Goal: Information Seeking & Learning: Compare options

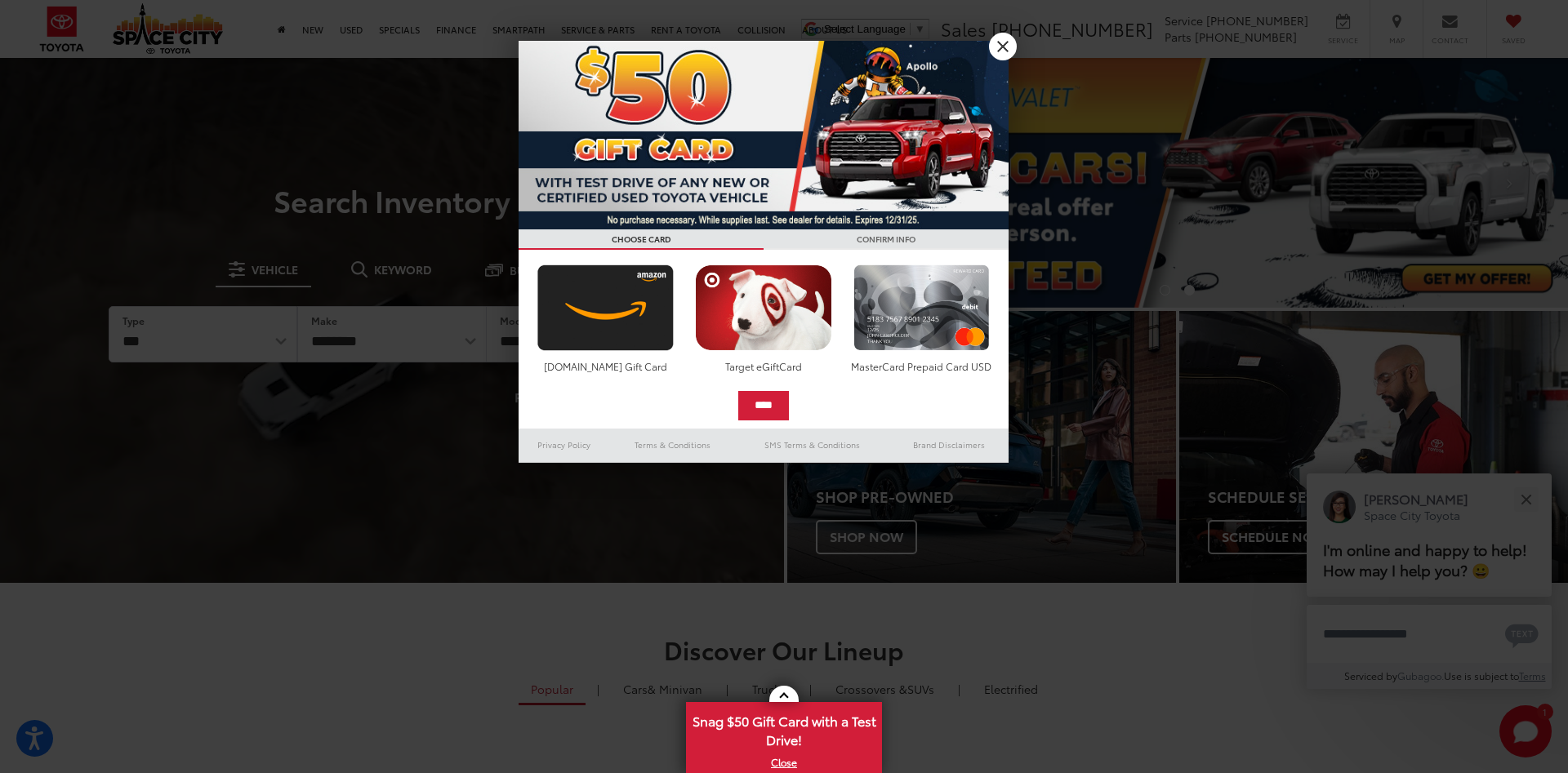
click at [1000, 42] on link "X" at bounding box center [1003, 46] width 28 height 28
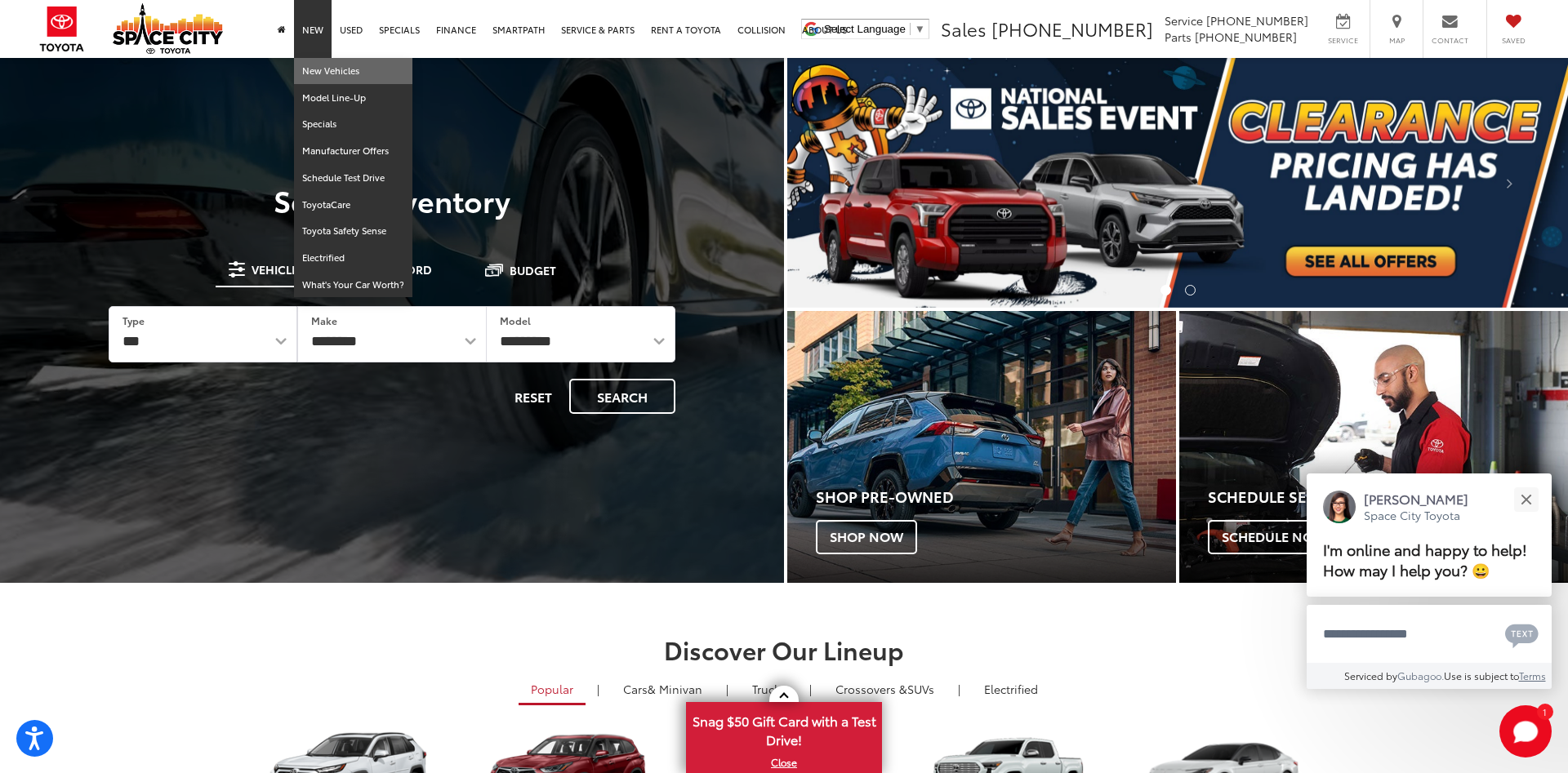
click at [315, 75] on link "New Vehicles" at bounding box center [353, 71] width 118 height 27
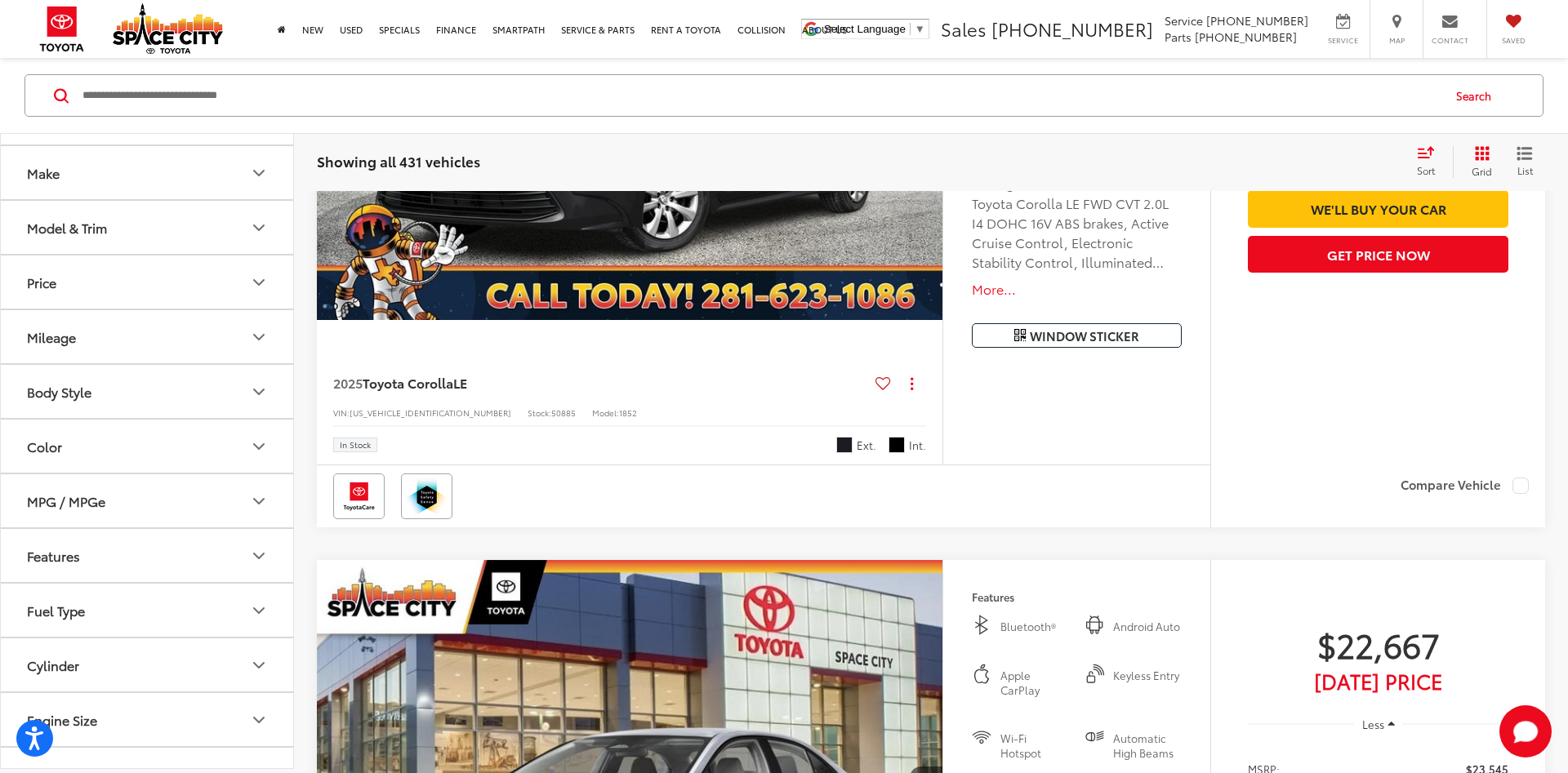
scroll to position [13, 0]
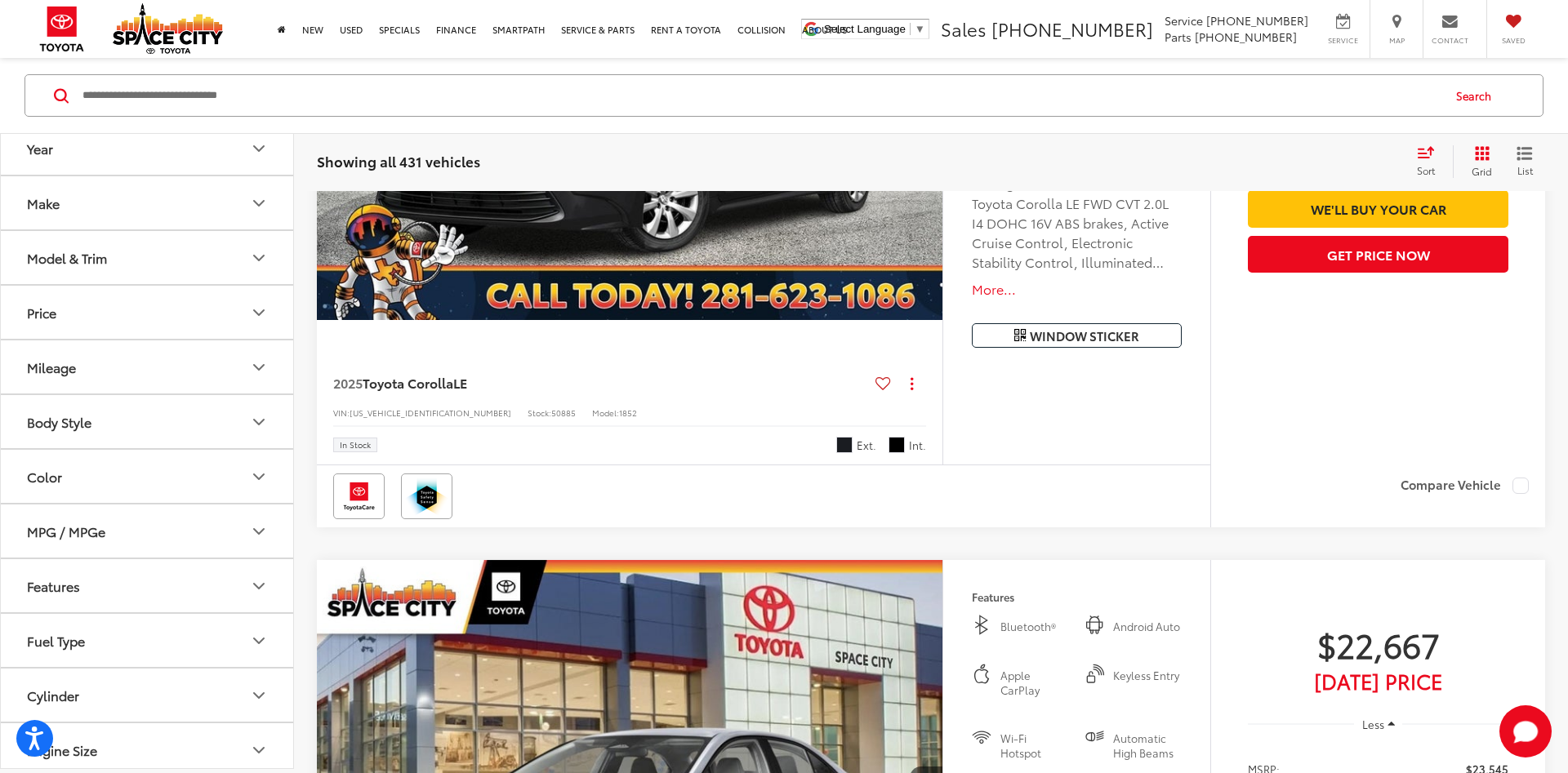
click at [107, 250] on div "Model & Trim" at bounding box center [66, 257] width 80 height 16
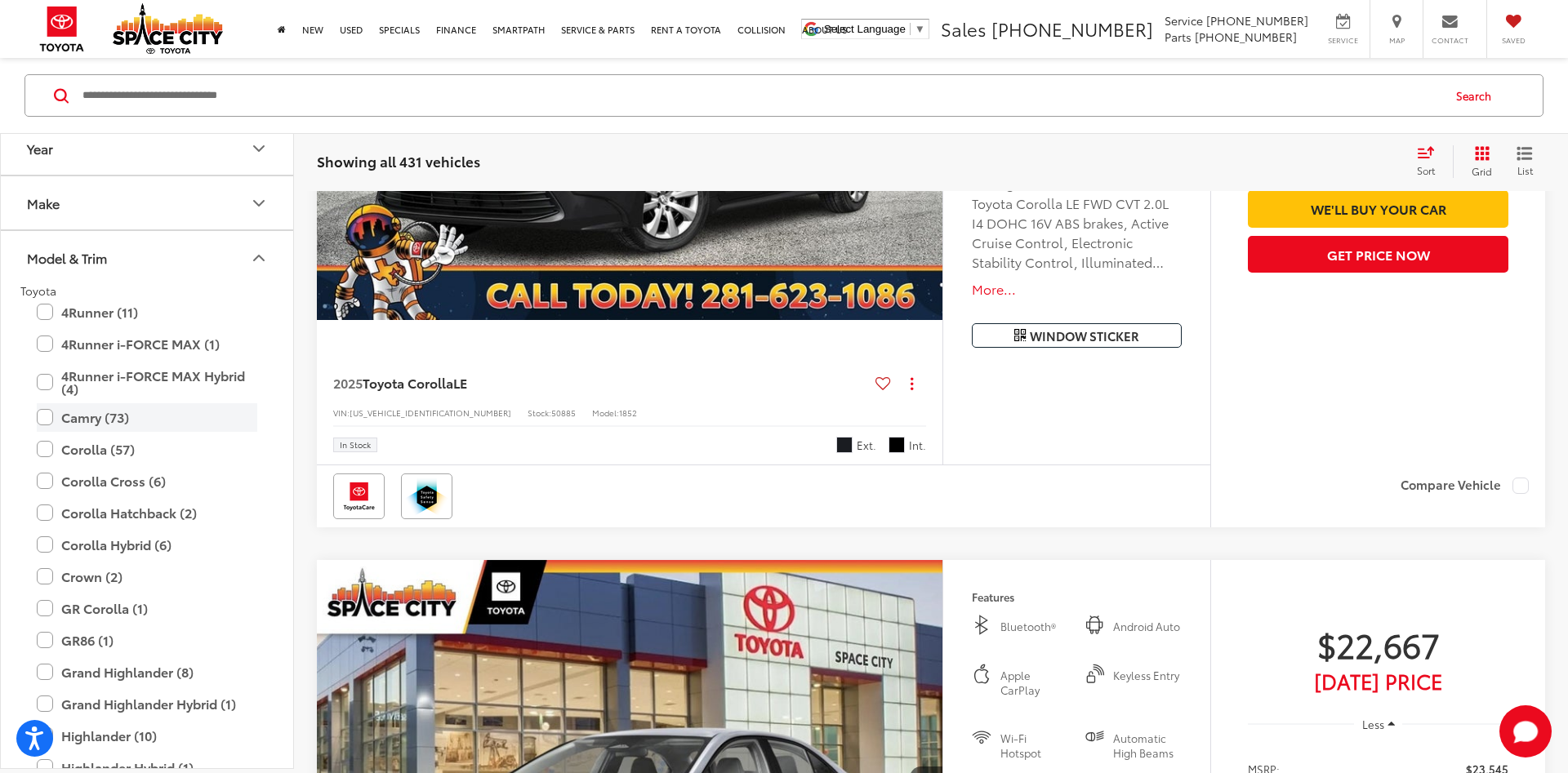
click at [41, 422] on label "Camry (73)" at bounding box center [147, 417] width 220 height 29
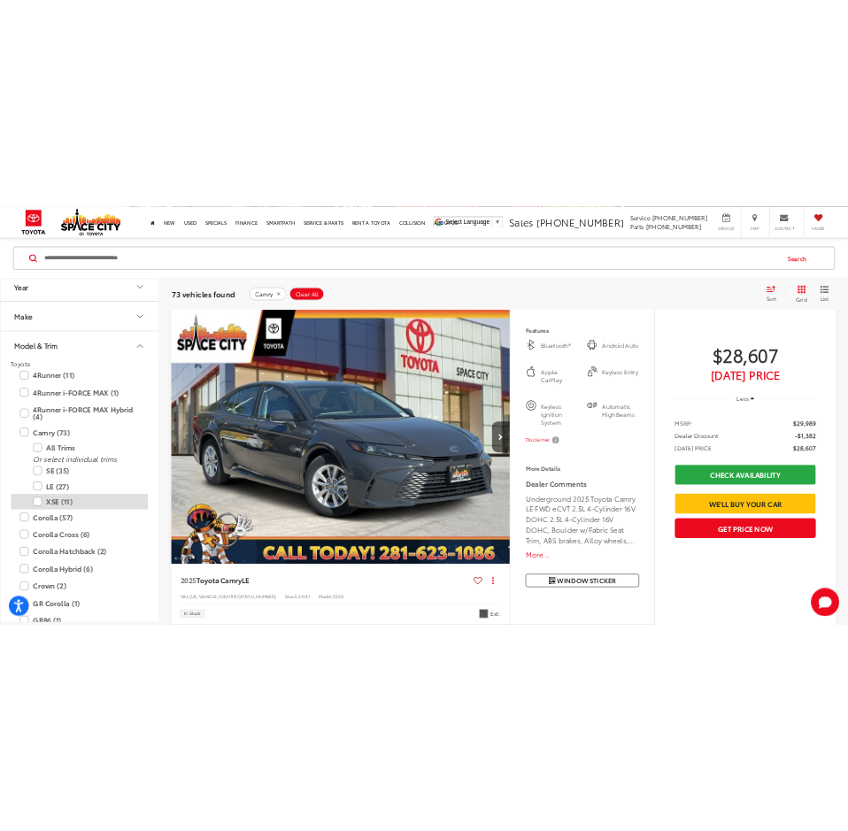
scroll to position [170, 0]
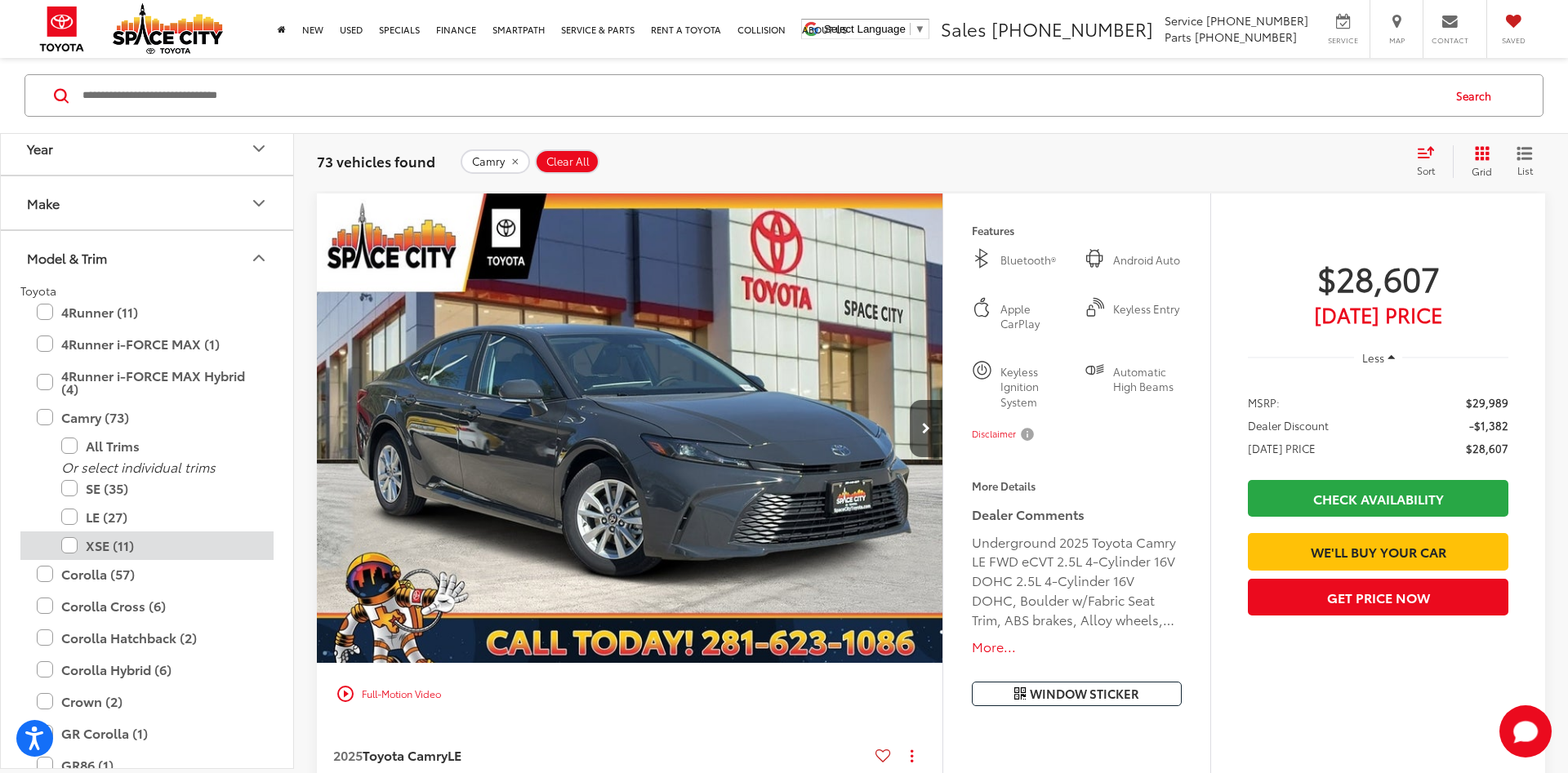
click at [67, 546] on label "XSE (11)" at bounding box center [159, 545] width 196 height 29
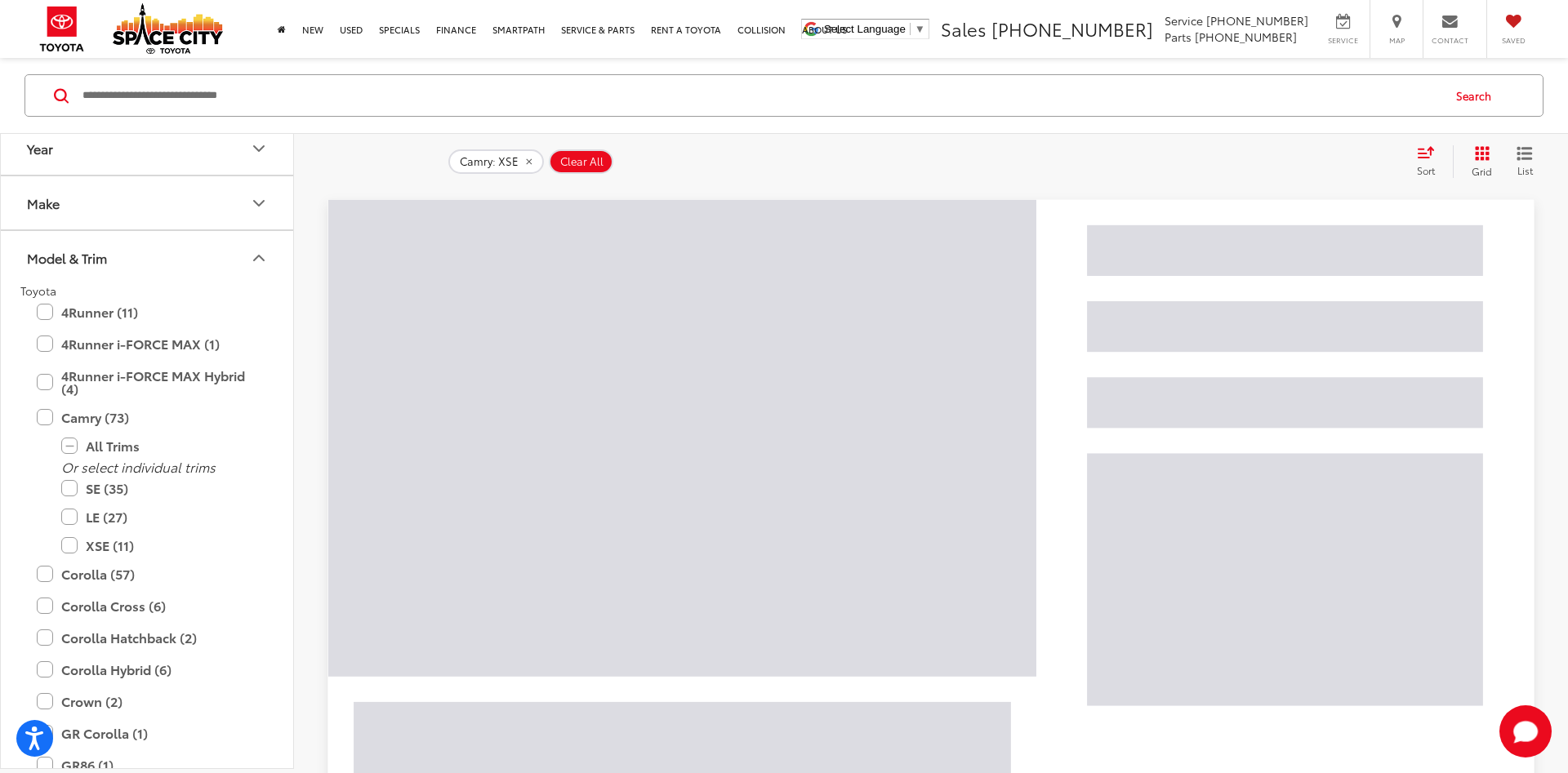
click at [235, 247] on button "Model & Trim" at bounding box center [148, 258] width 294 height 54
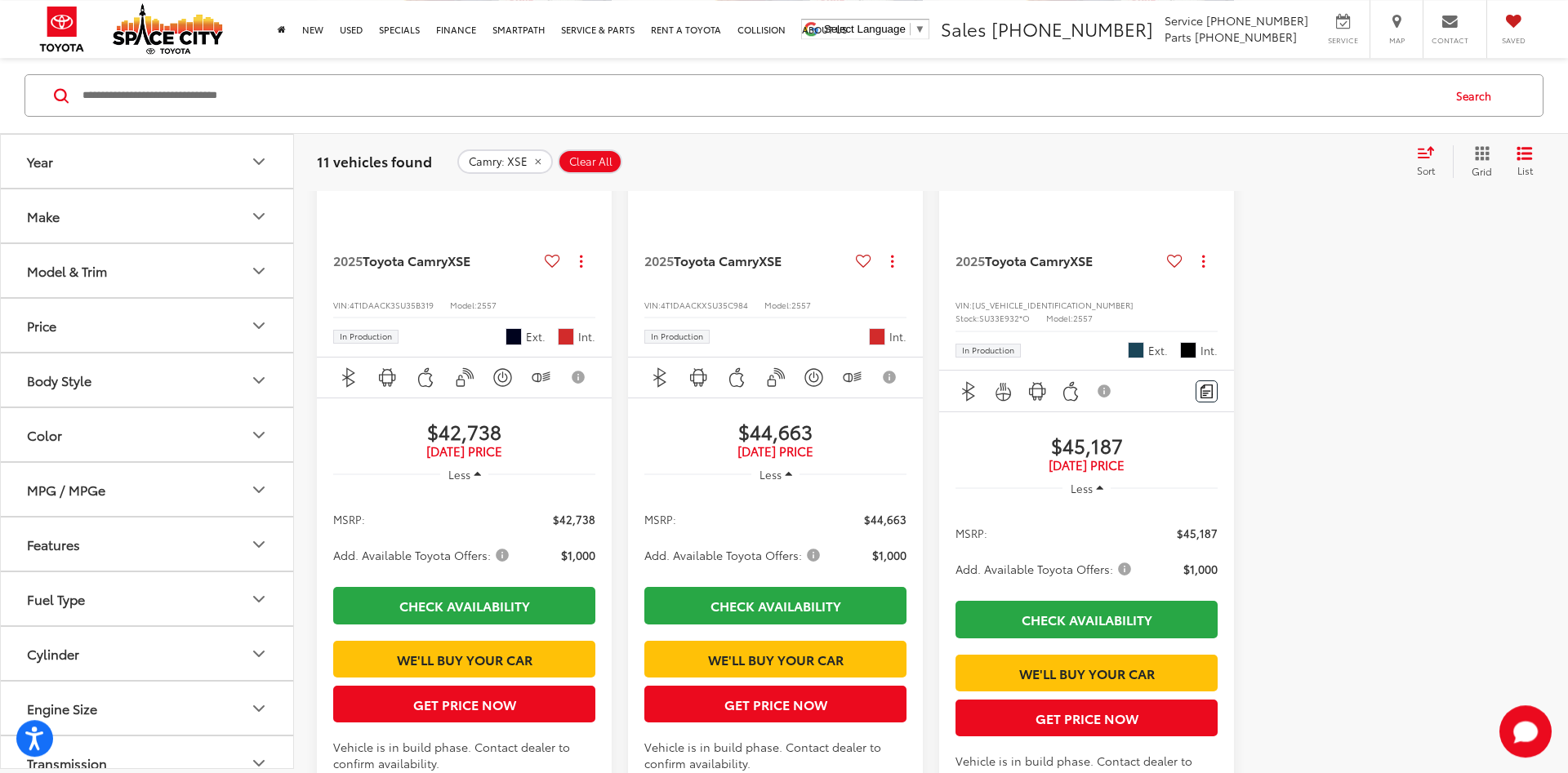
scroll to position [2416, 0]
click at [437, 270] on span "Toyota Camry" at bounding box center [405, 261] width 85 height 18
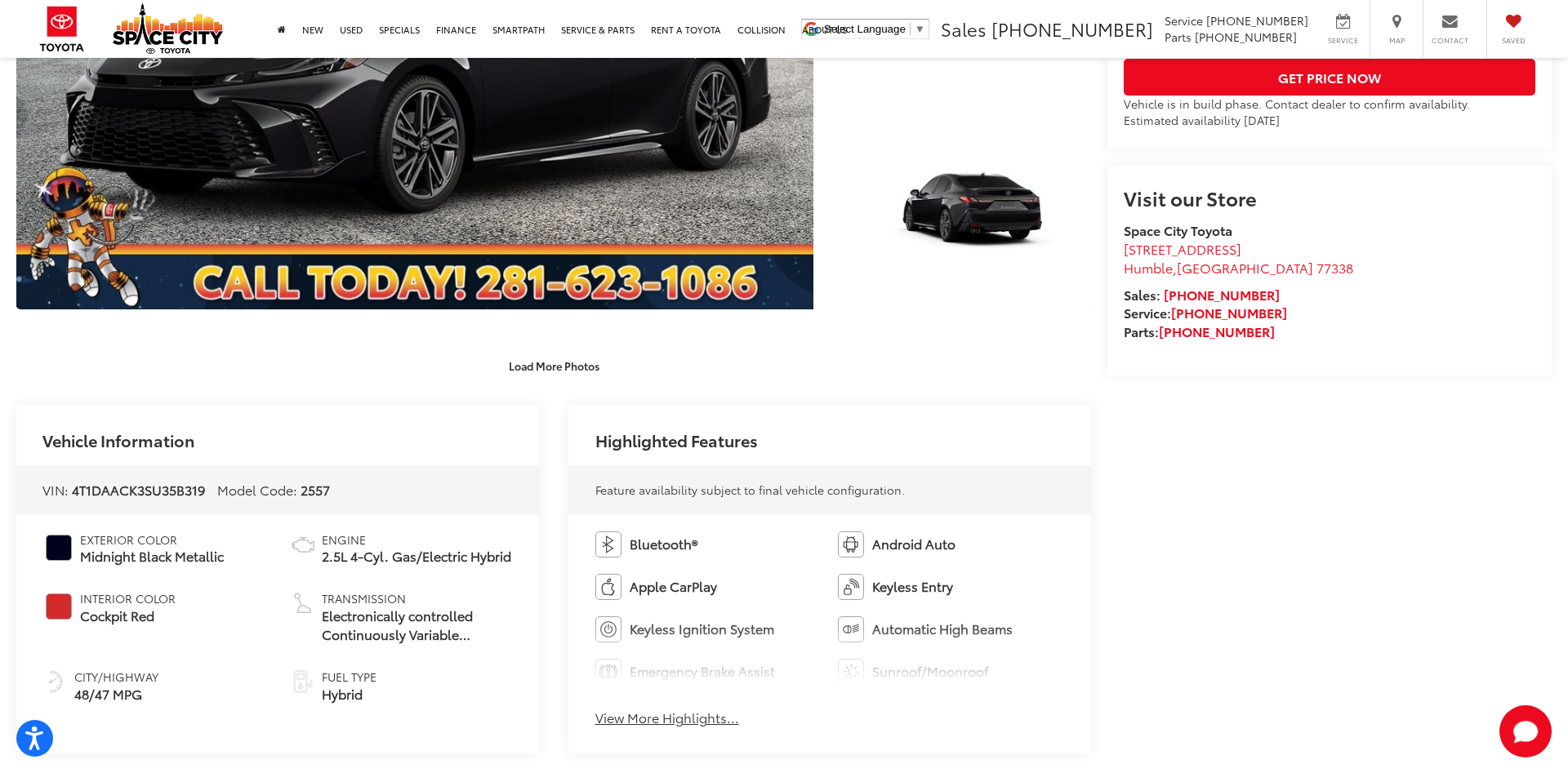
scroll to position [750, 0]
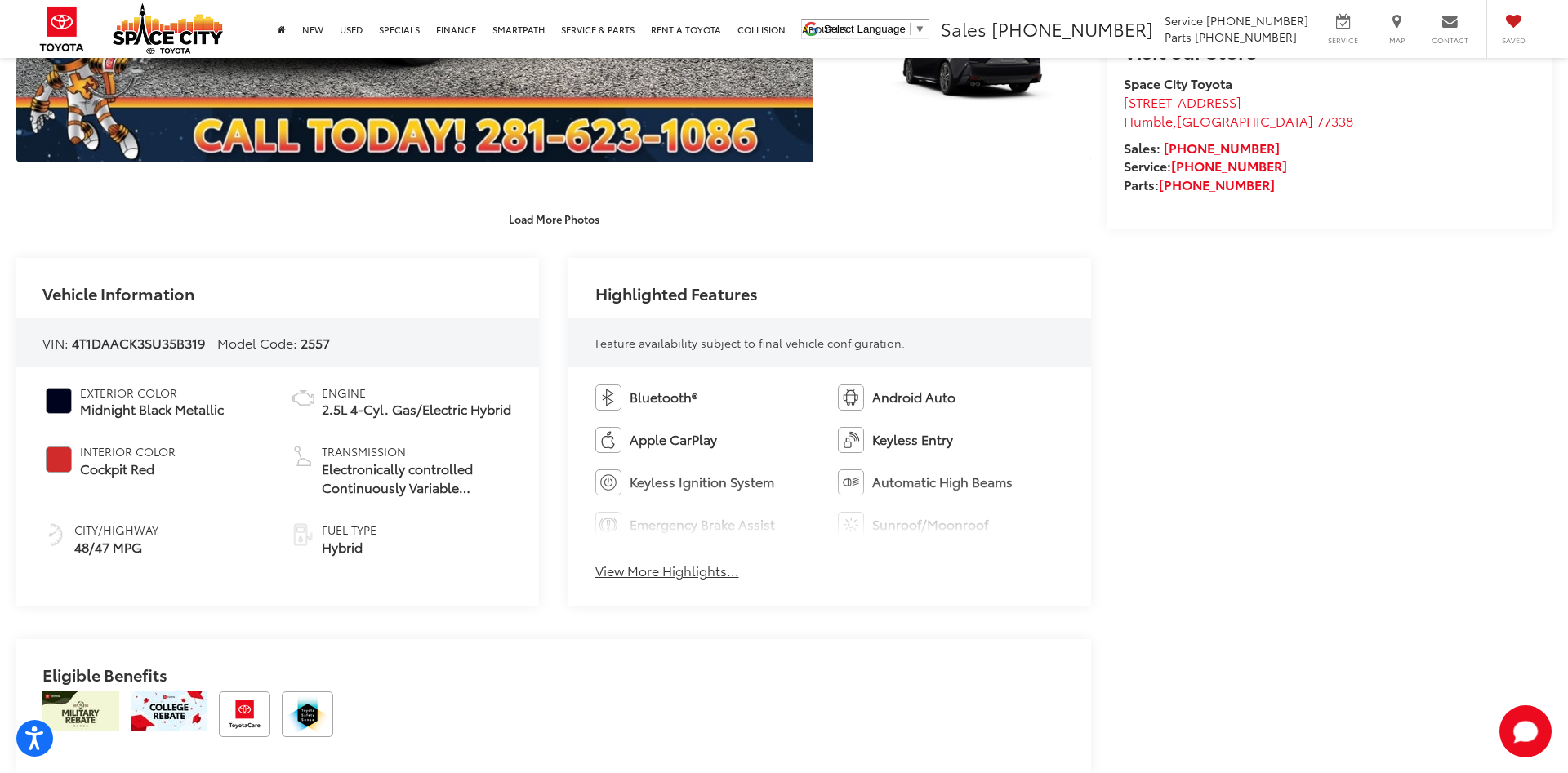
click at [671, 582] on div "Bluetooth® Android Auto Apple CarPlay Keyless Entry Keyless Ignition System Aut…" at bounding box center [829, 486] width 523 height 239
click at [665, 576] on button "View More Highlights..." at bounding box center [667, 571] width 144 height 18
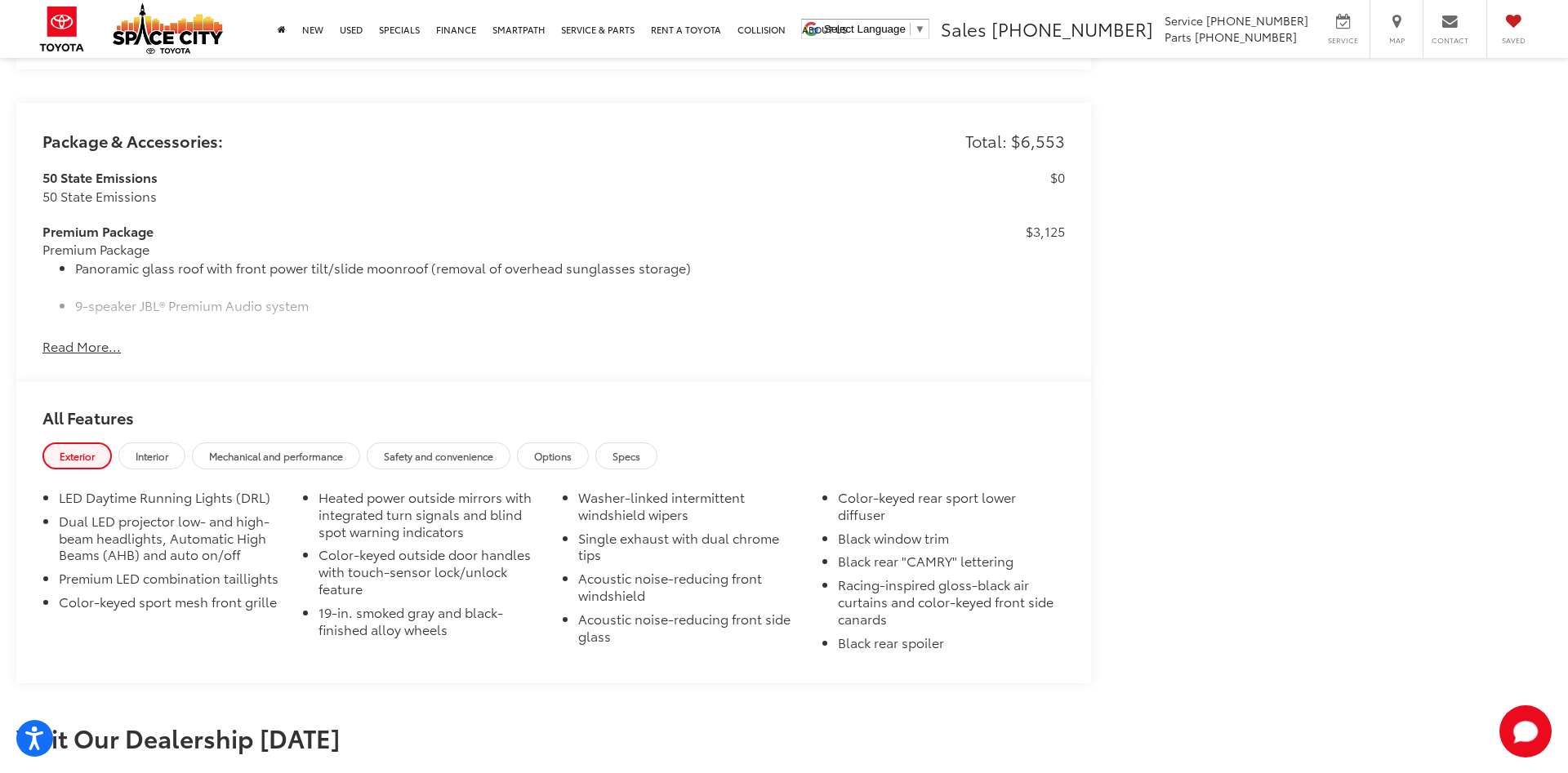
click at [49, 346] on button "Read More..." at bounding box center [81, 347] width 78 height 18
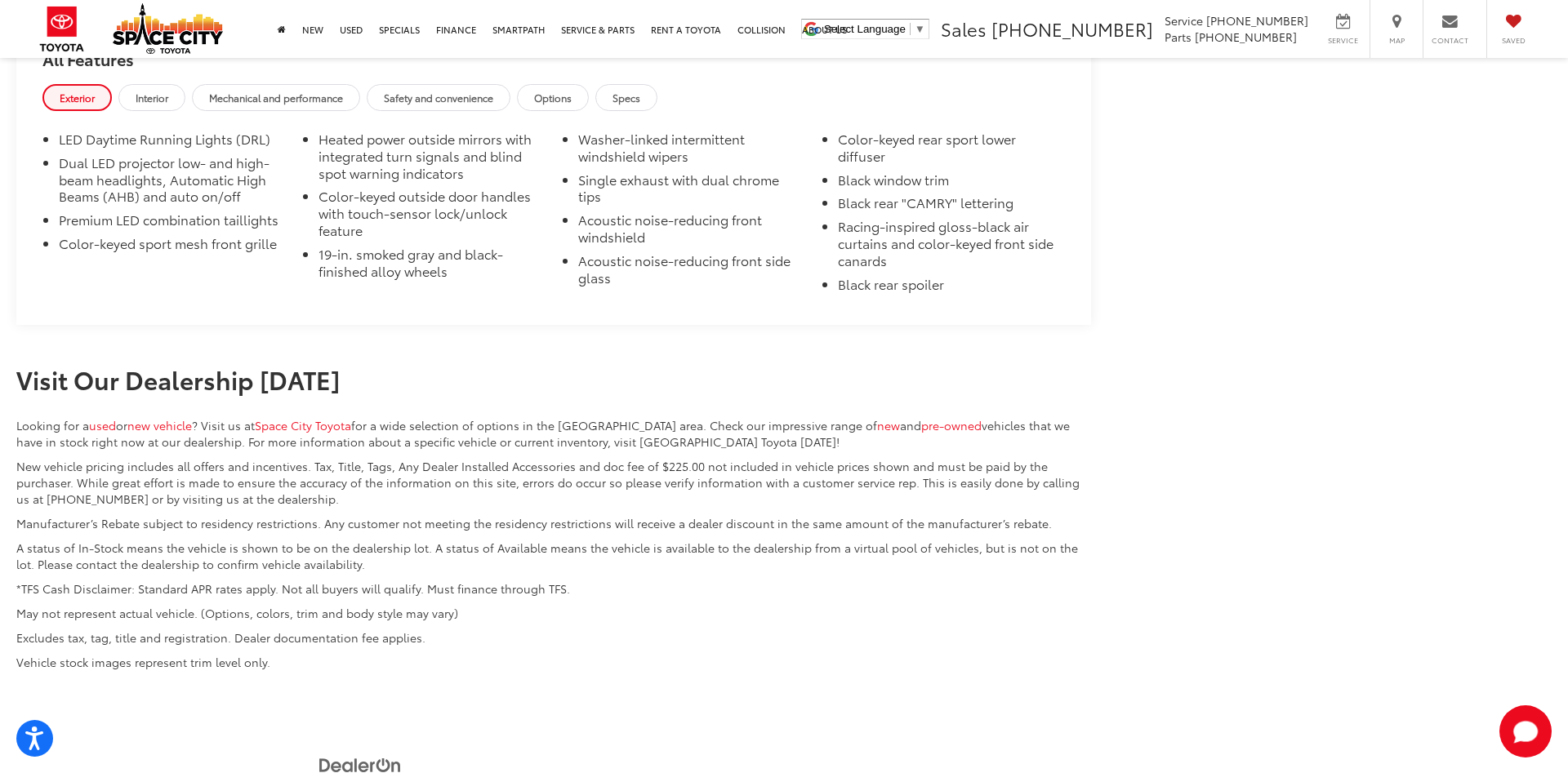
scroll to position [3084, 0]
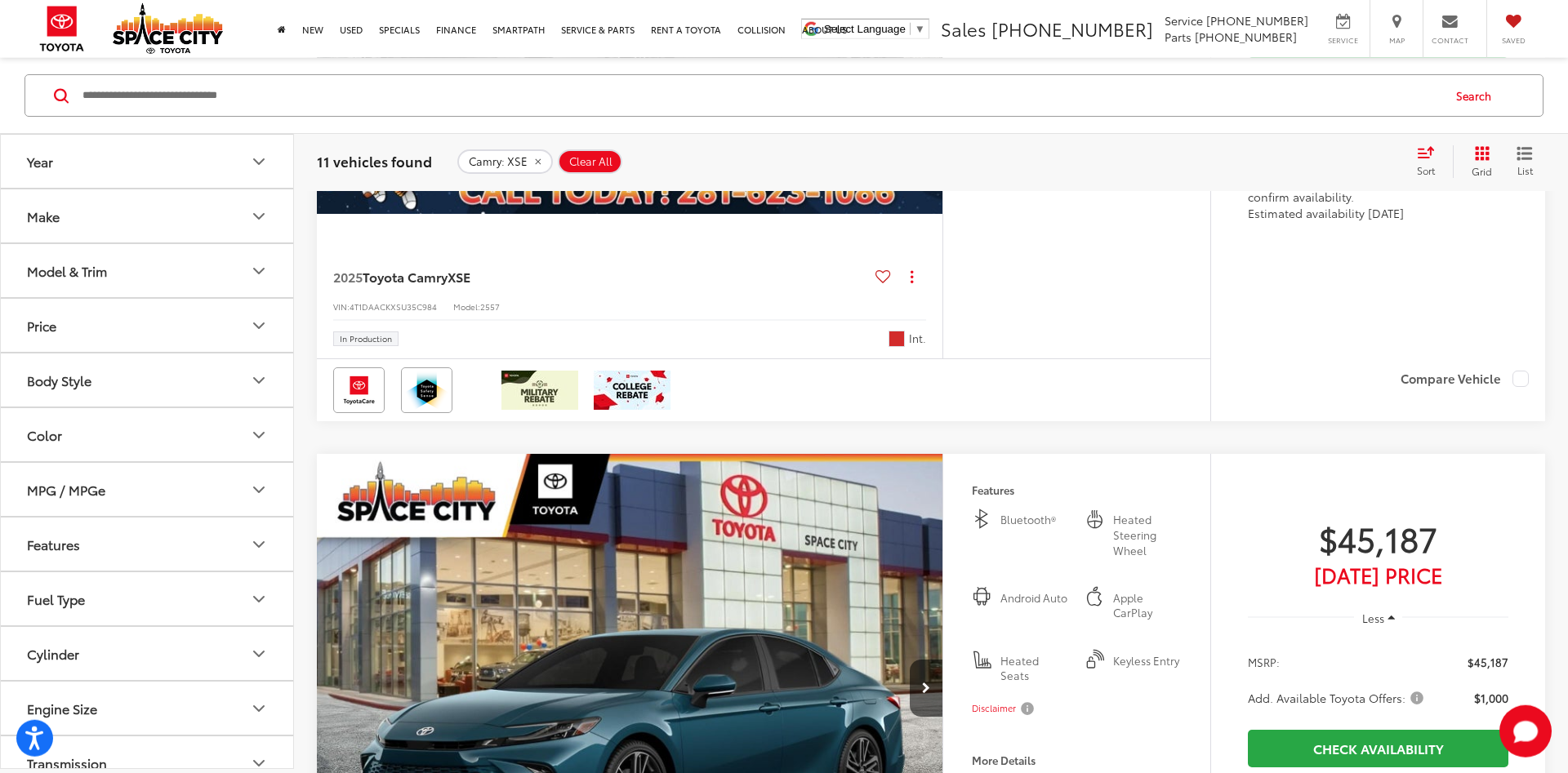
scroll to position [7522, 0]
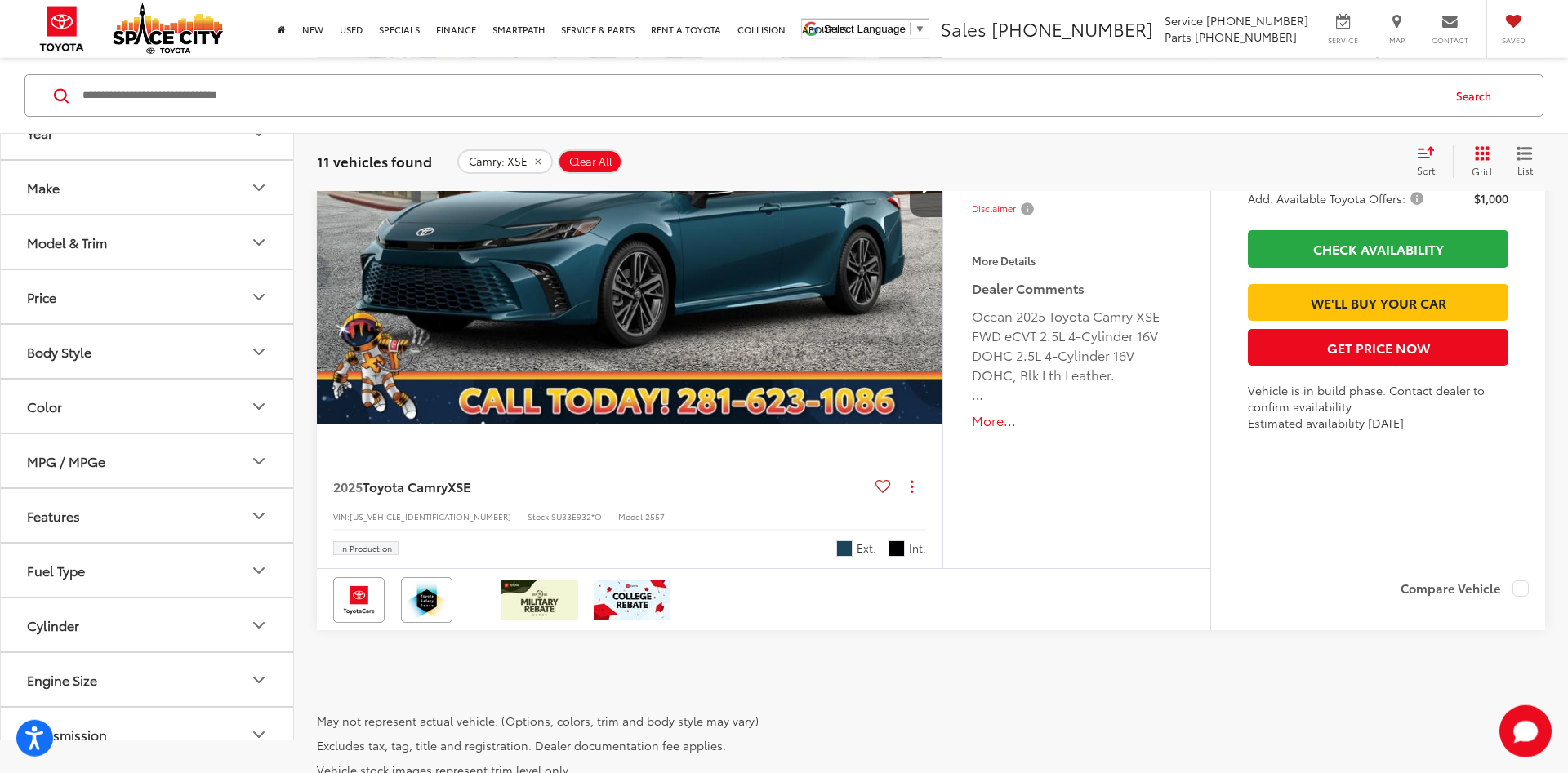
click at [422, 491] on span "Toyota Camry" at bounding box center [405, 486] width 85 height 18
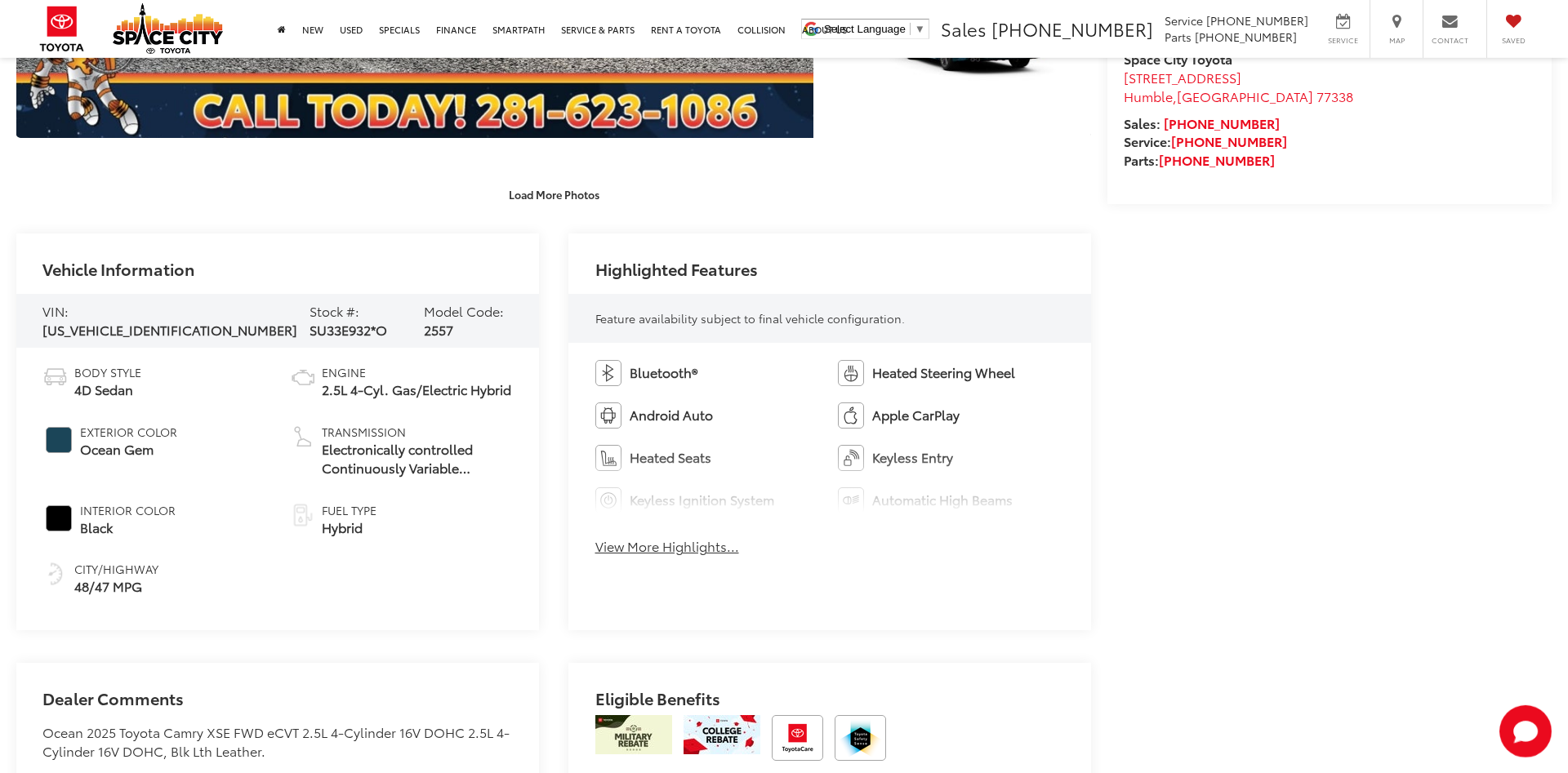
scroll to position [833, 0]
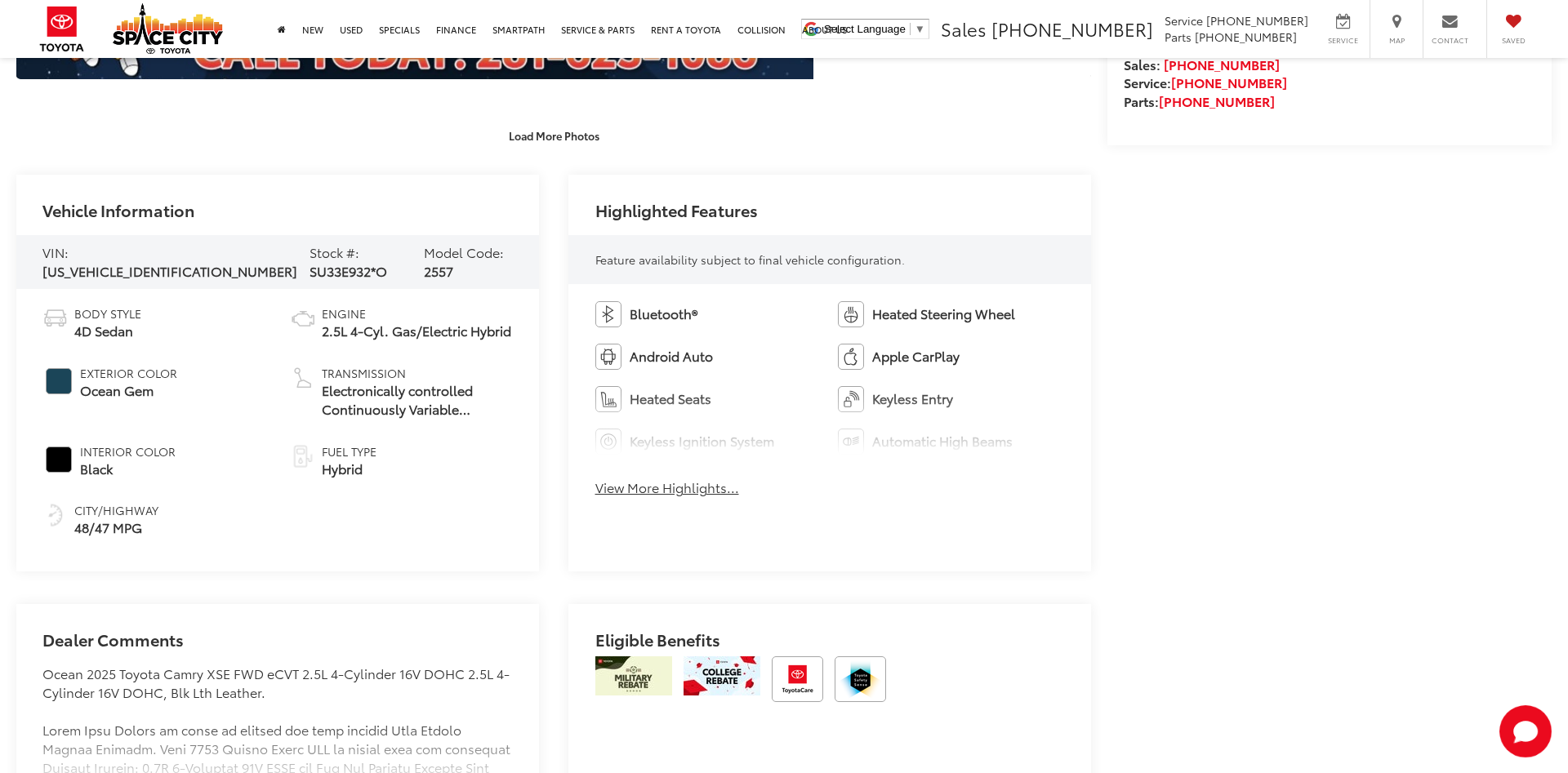
click at [644, 477] on div "Bluetooth® Heated Steering Wheel Android Auto Apple CarPlay Heated Seats Keyles…" at bounding box center [829, 403] width 523 height 239
click at [643, 487] on button "View More Highlights..." at bounding box center [667, 488] width 144 height 18
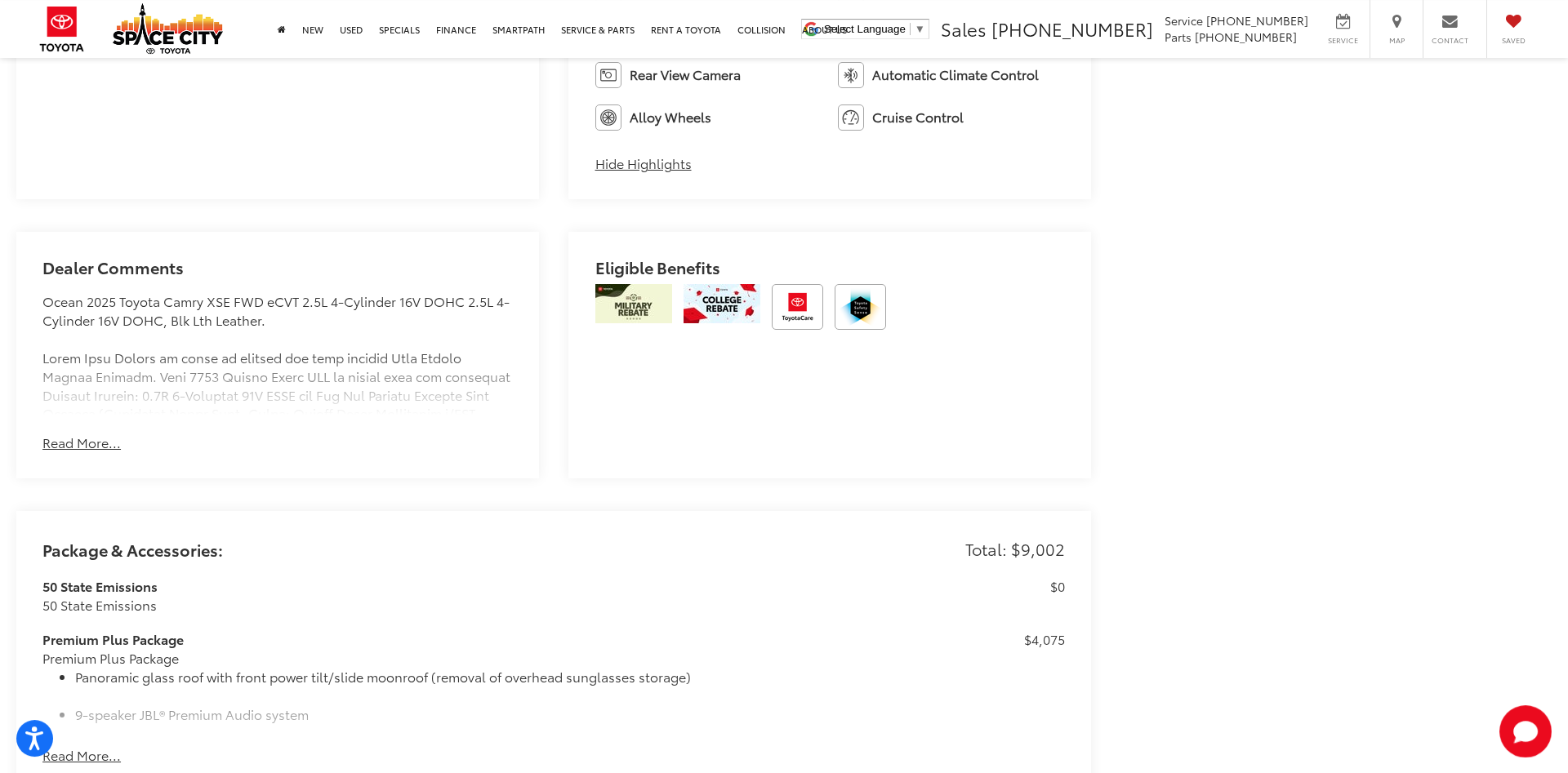
scroll to position [1416, 0]
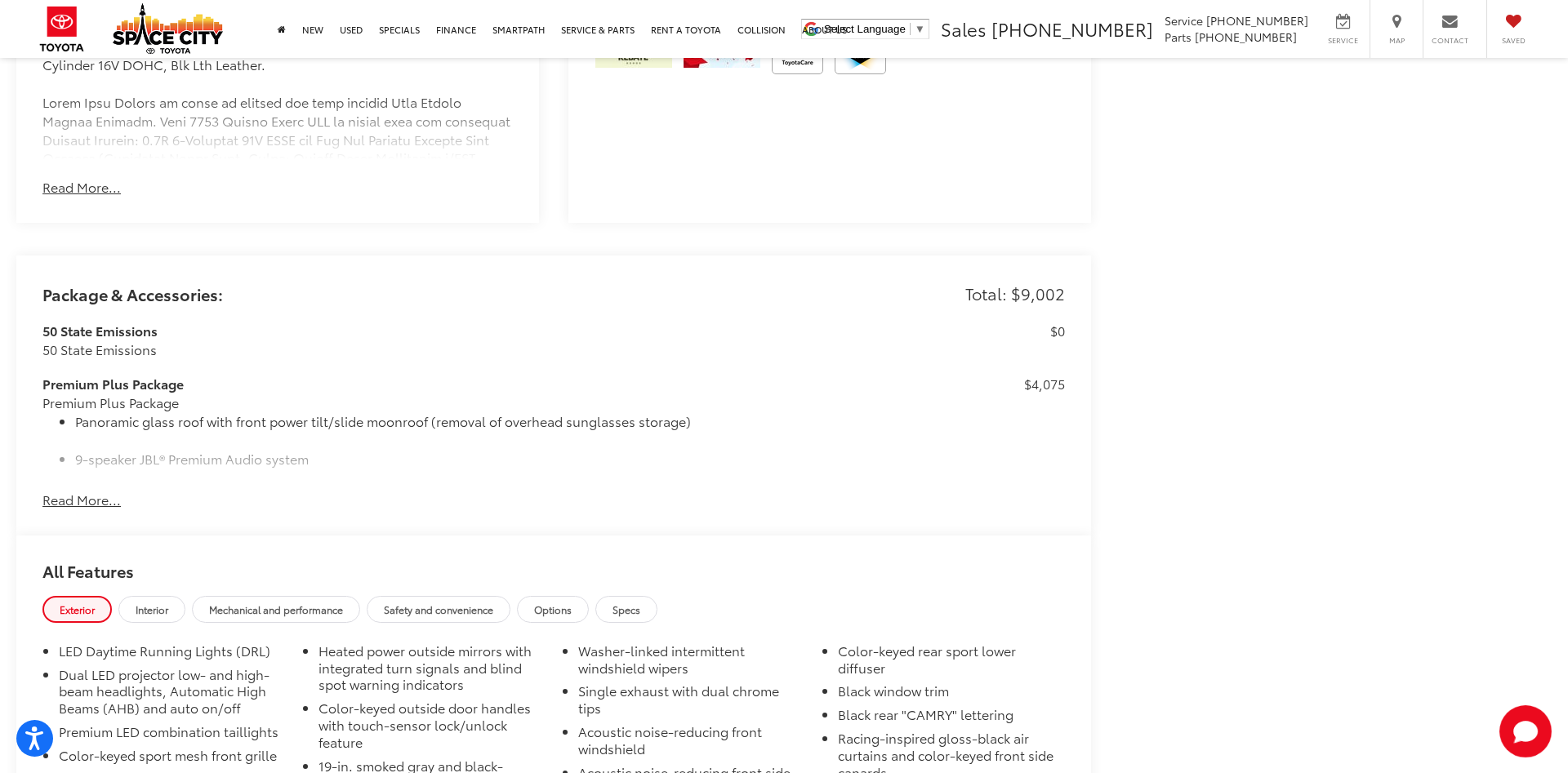
click at [102, 499] on button "Read More..." at bounding box center [81, 500] width 78 height 18
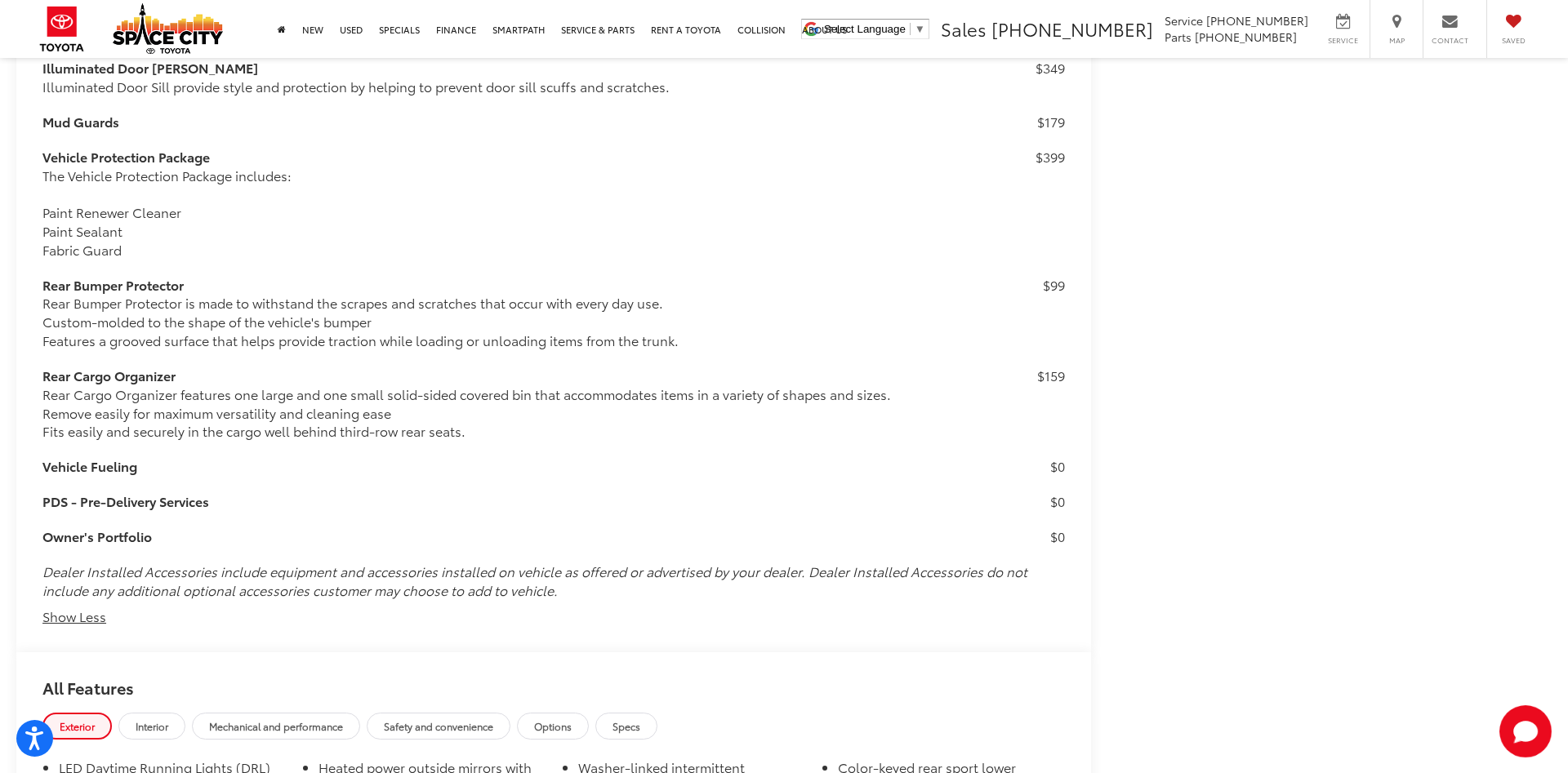
scroll to position [2571, 0]
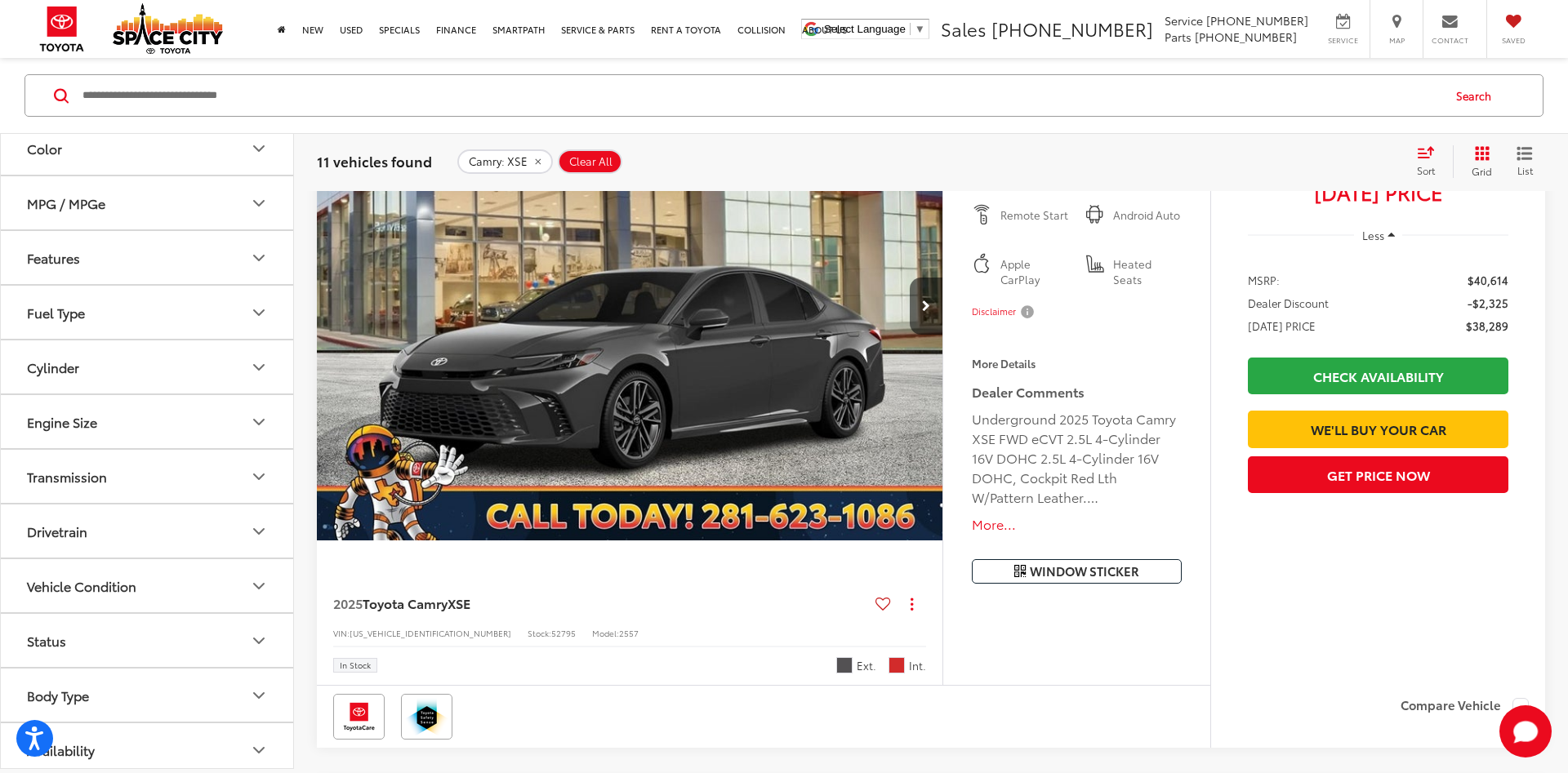
scroll to position [253, 0]
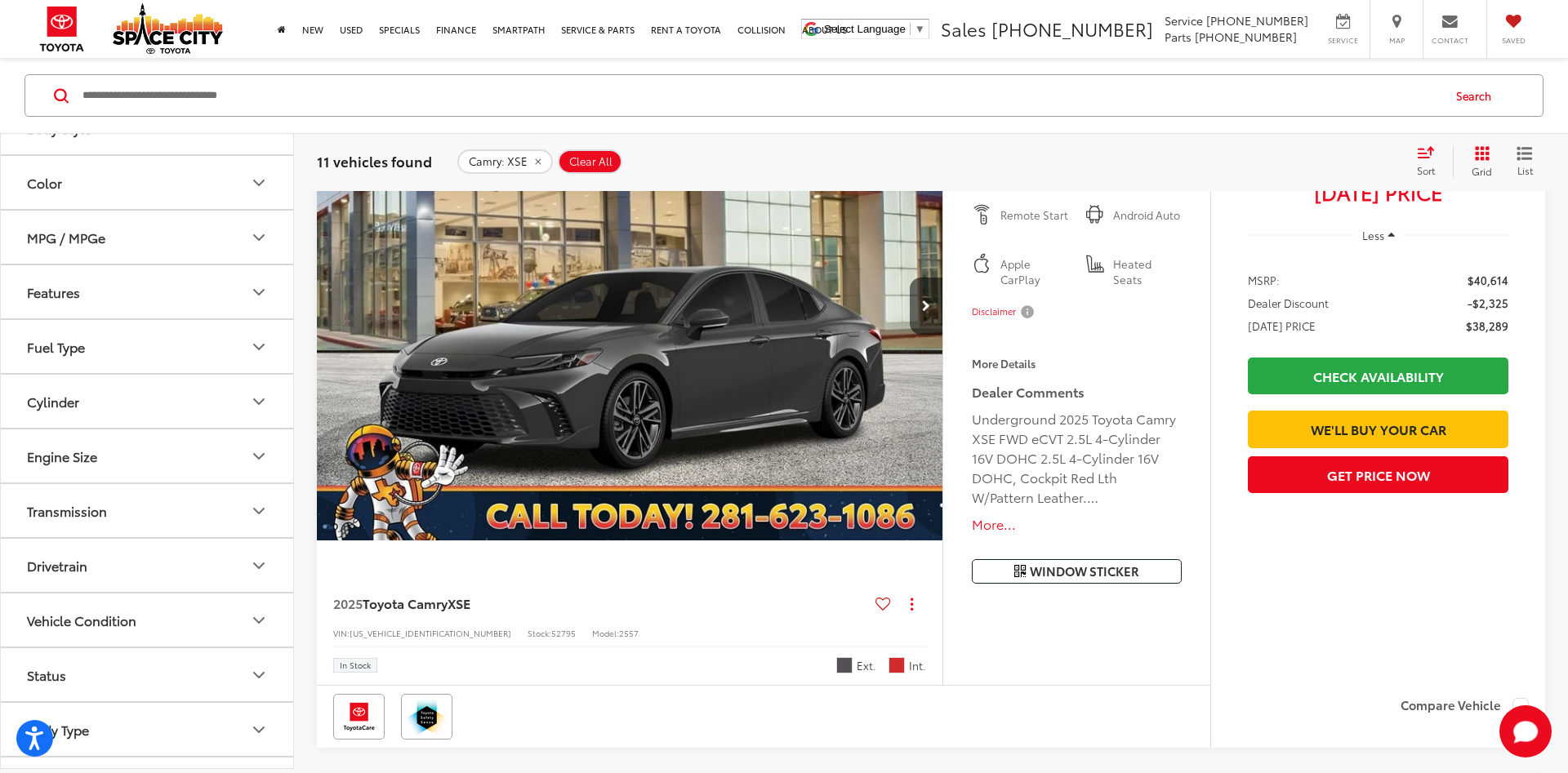
click at [148, 303] on button "Features" at bounding box center [148, 292] width 294 height 54
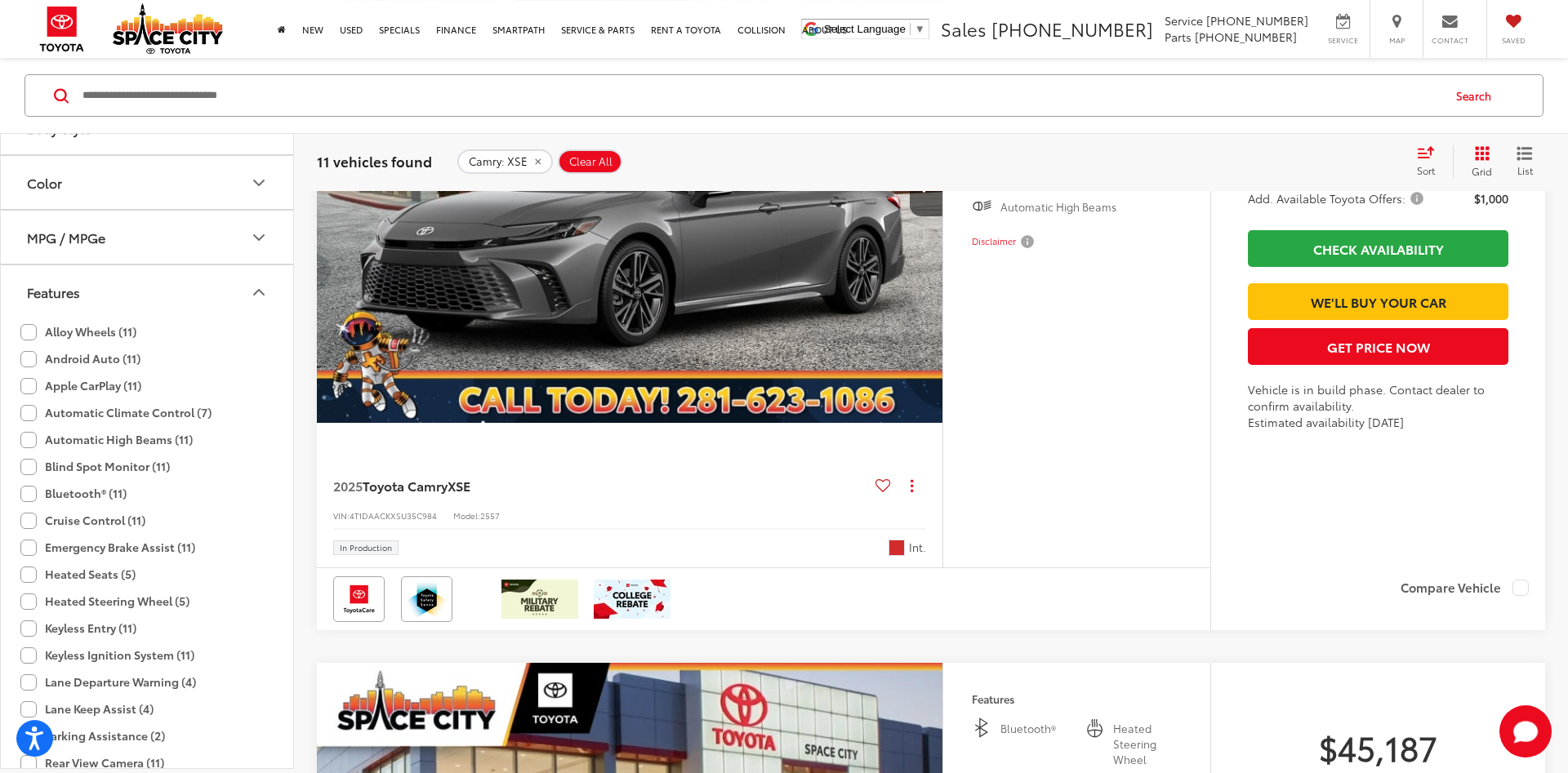
scroll to position [6907, 0]
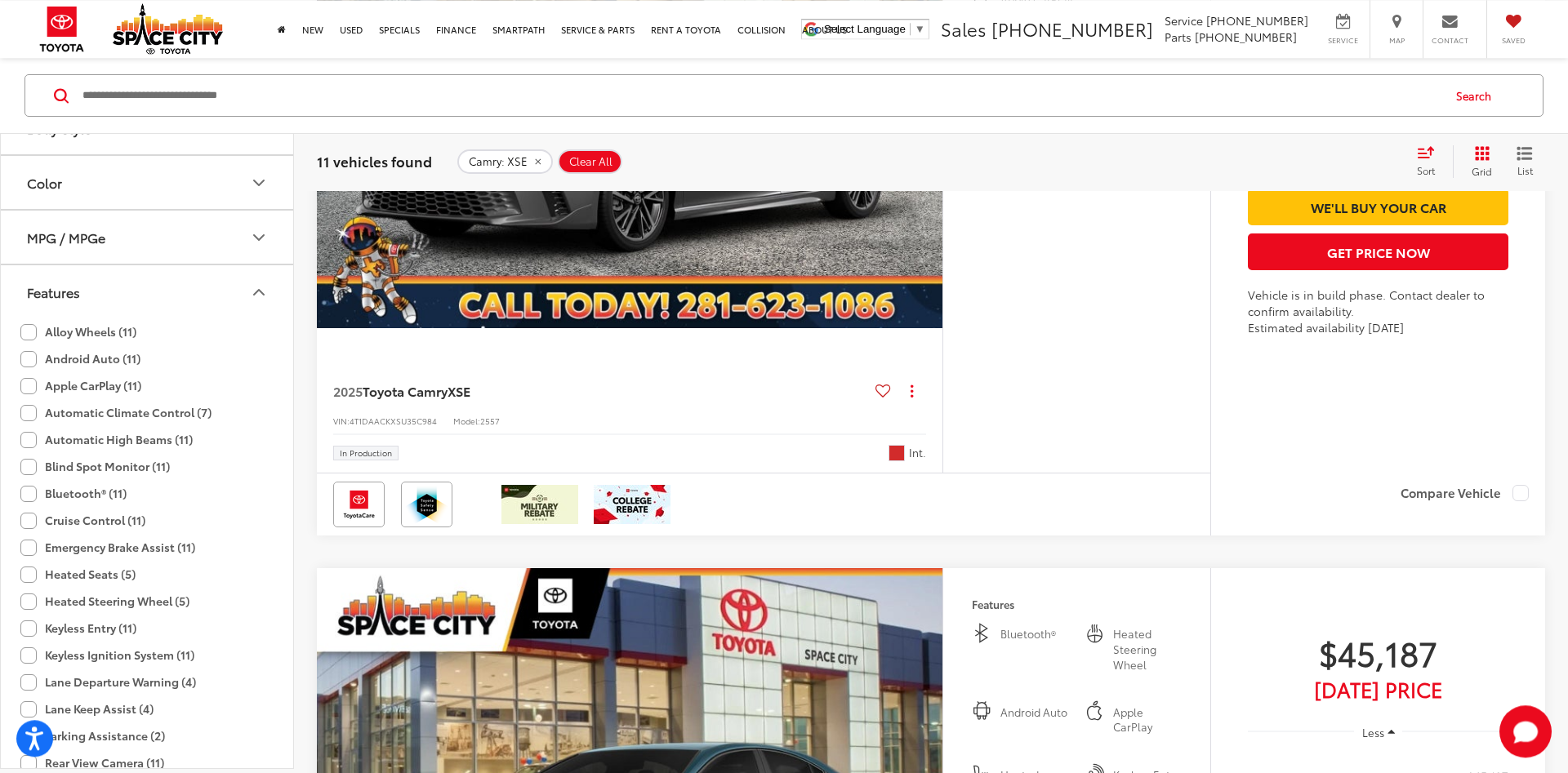
click at [407, 398] on span "Toyota Camry" at bounding box center [405, 390] width 85 height 18
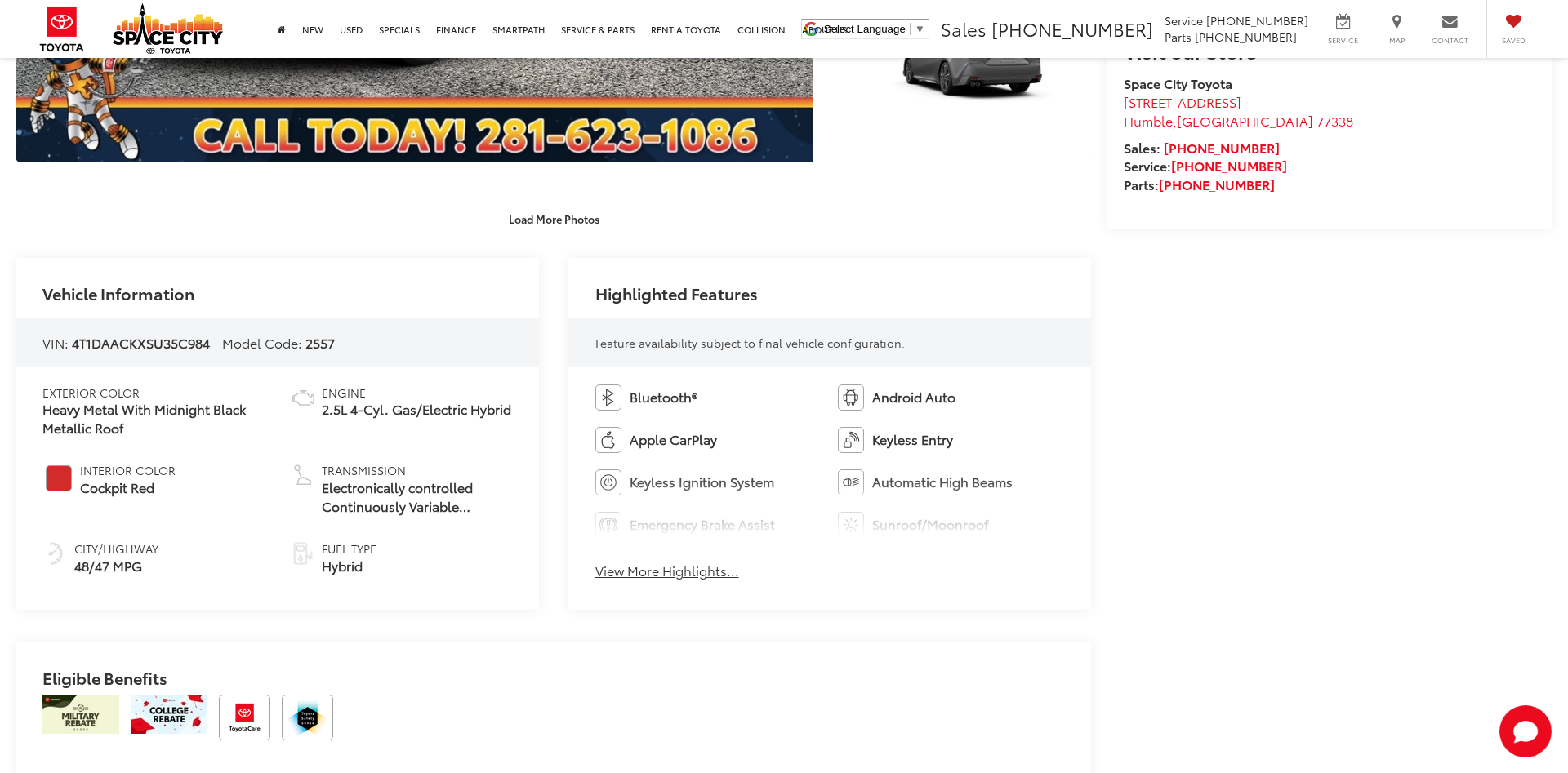
scroll to position [833, 0]
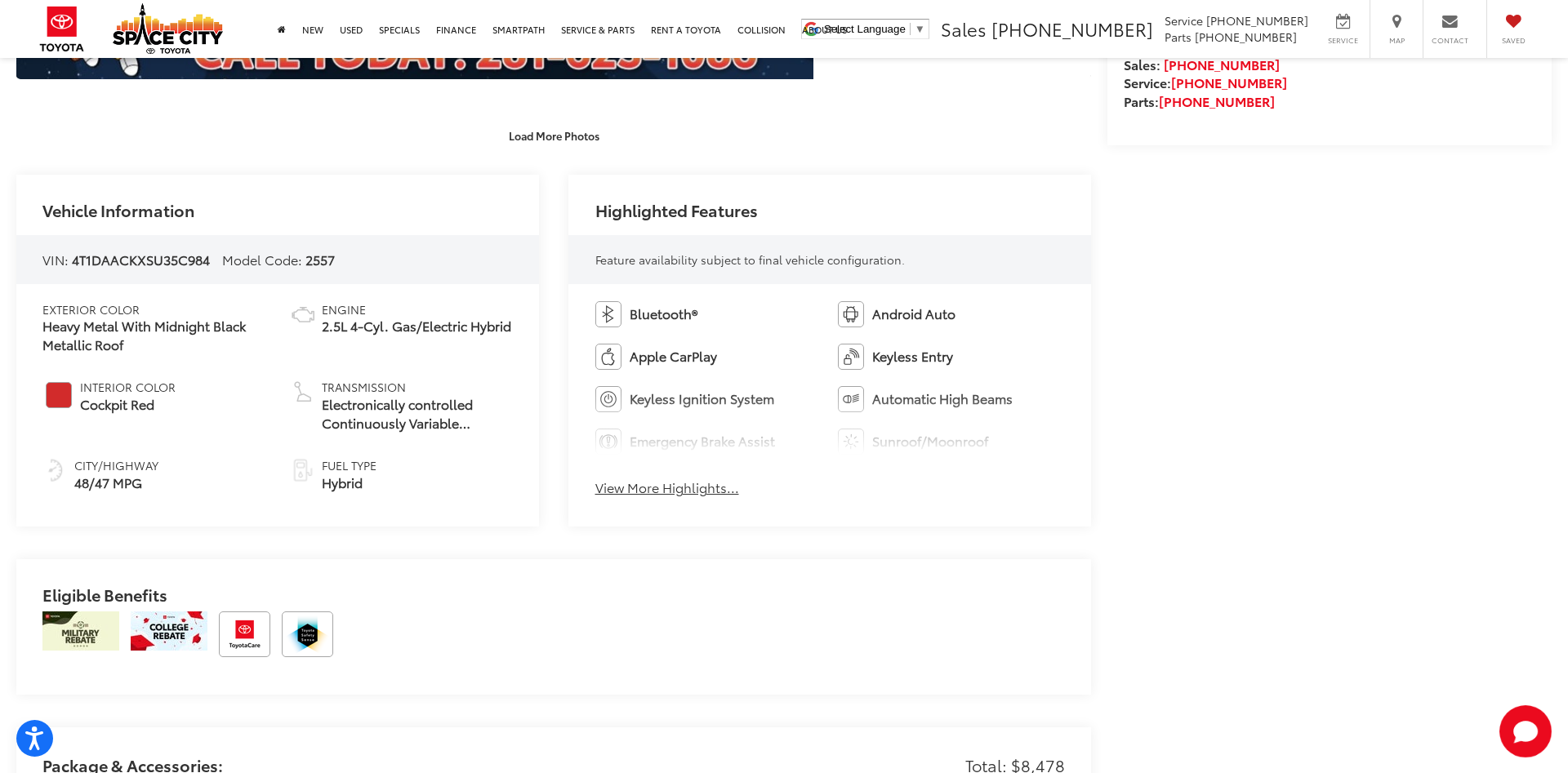
click at [651, 498] on div "Bluetooth® Android Auto Apple CarPlay Keyless Entry Keyless Ignition System Aut…" at bounding box center [829, 403] width 523 height 239
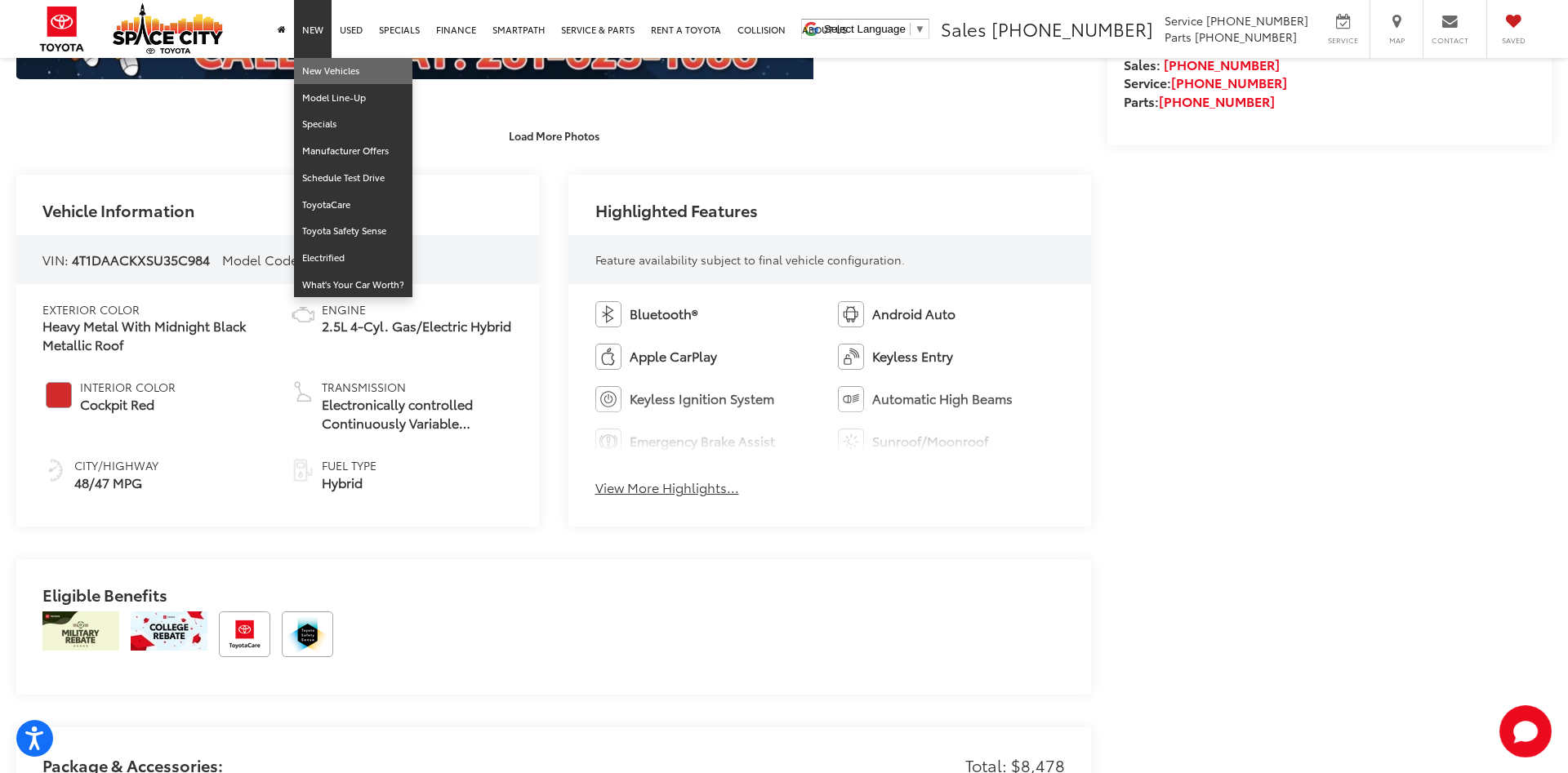
click at [321, 72] on link "New Vehicles" at bounding box center [353, 71] width 118 height 27
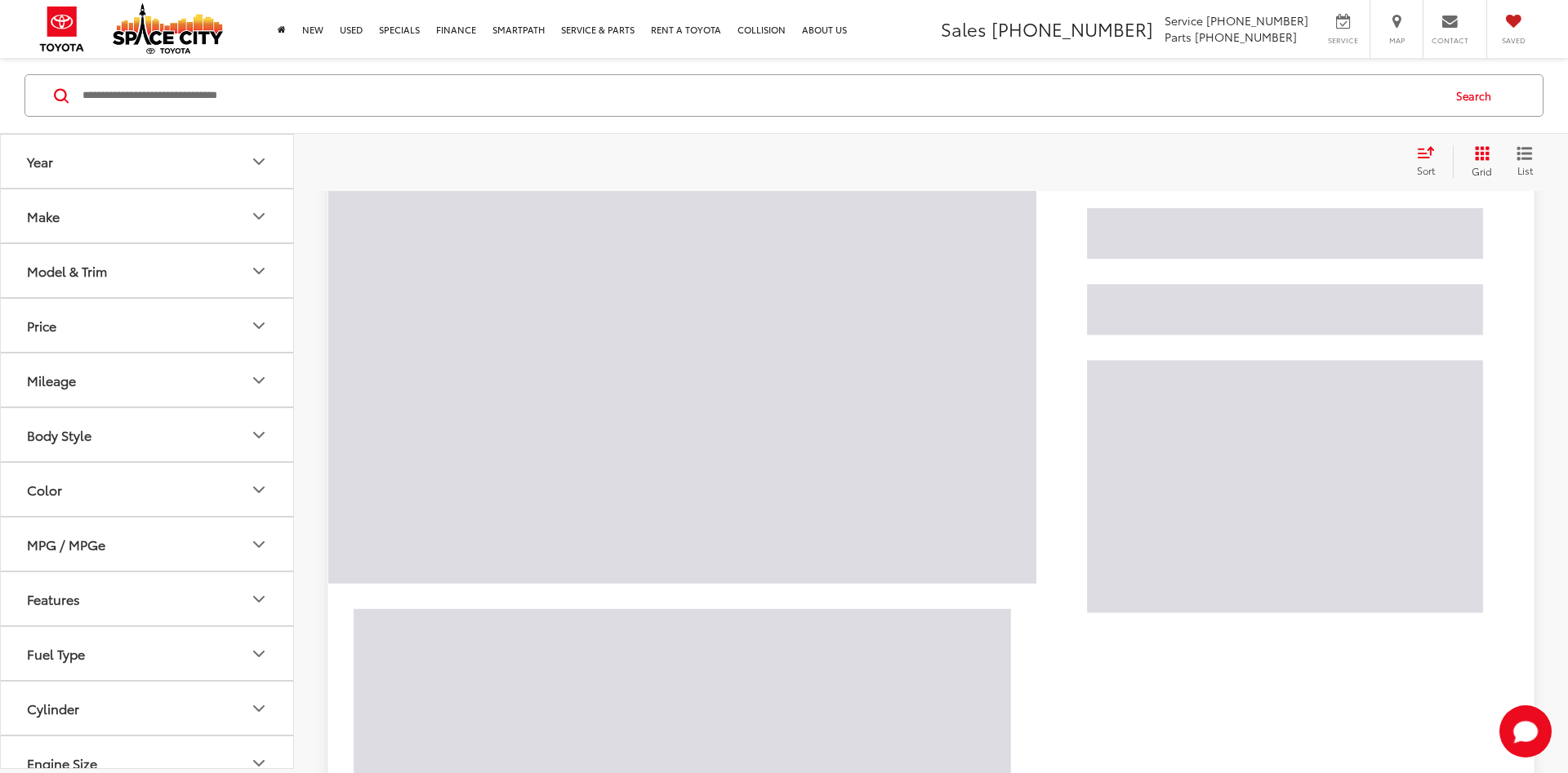
scroll to position [250, 0]
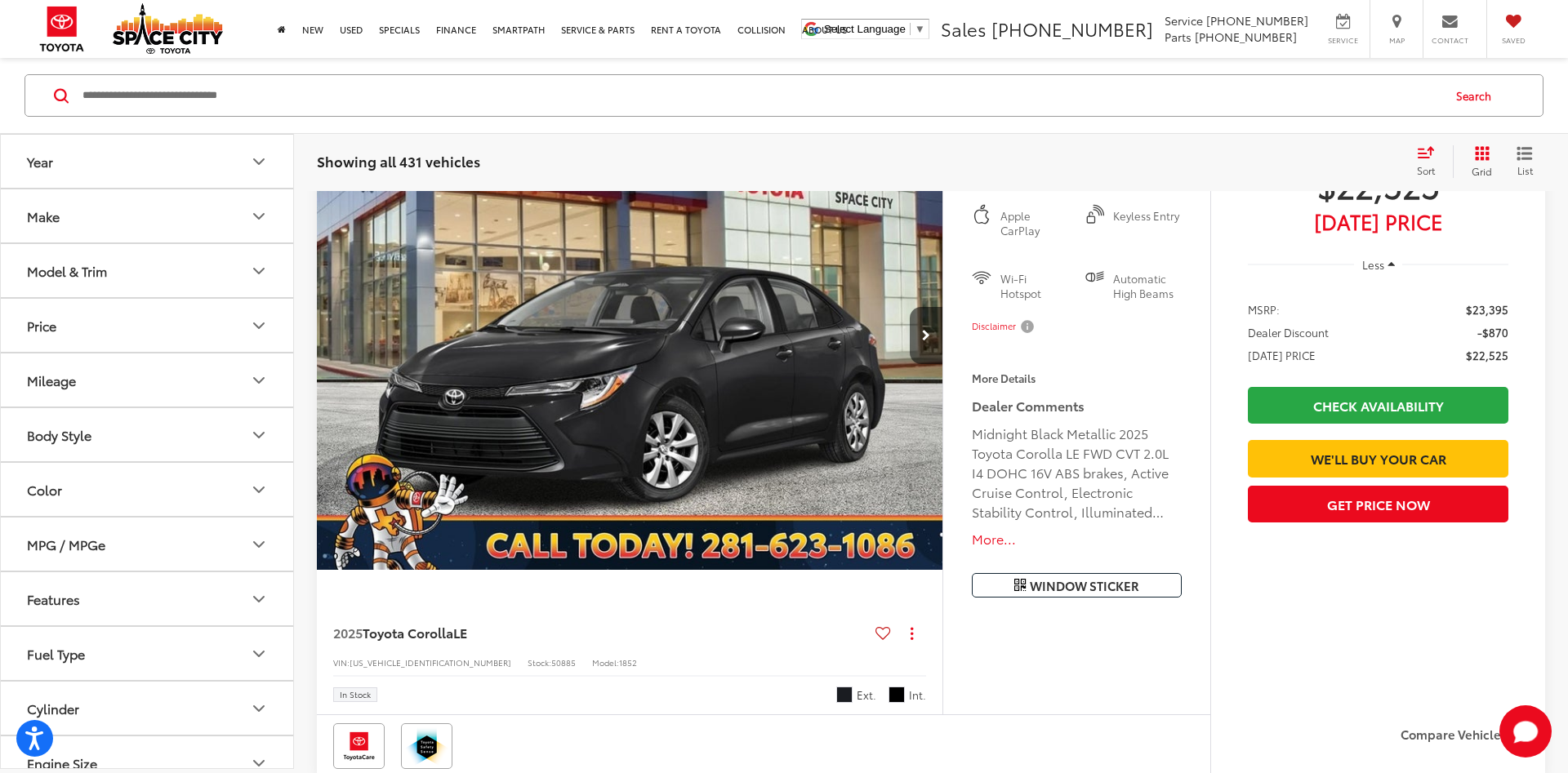
click at [204, 231] on button "Make" at bounding box center [148, 216] width 294 height 54
click at [203, 226] on button "Make" at bounding box center [148, 216] width 294 height 54
click at [179, 281] on button "Model & Trim" at bounding box center [148, 271] width 294 height 54
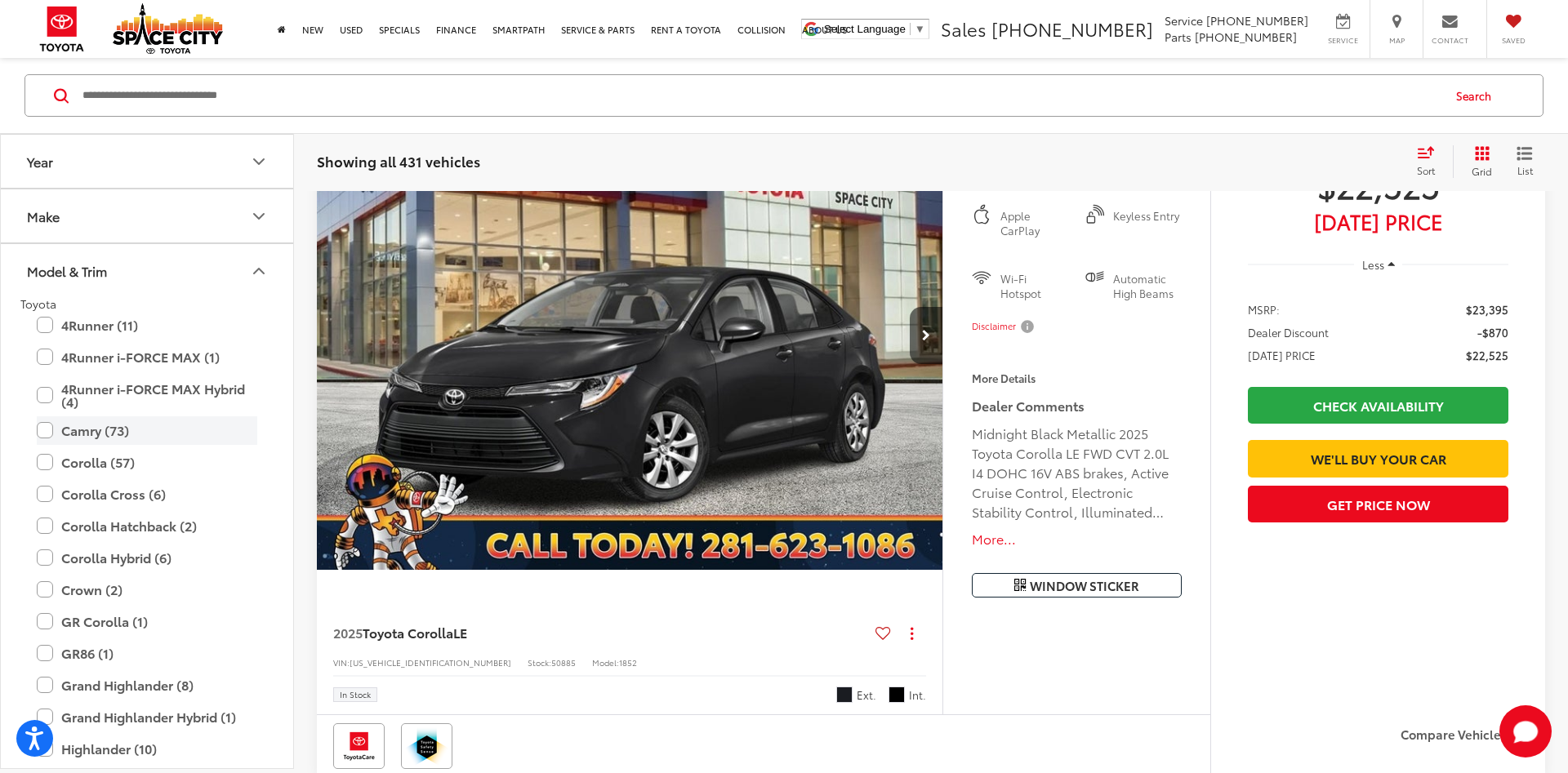
click at [51, 431] on label "Camry (73)" at bounding box center [147, 430] width 220 height 29
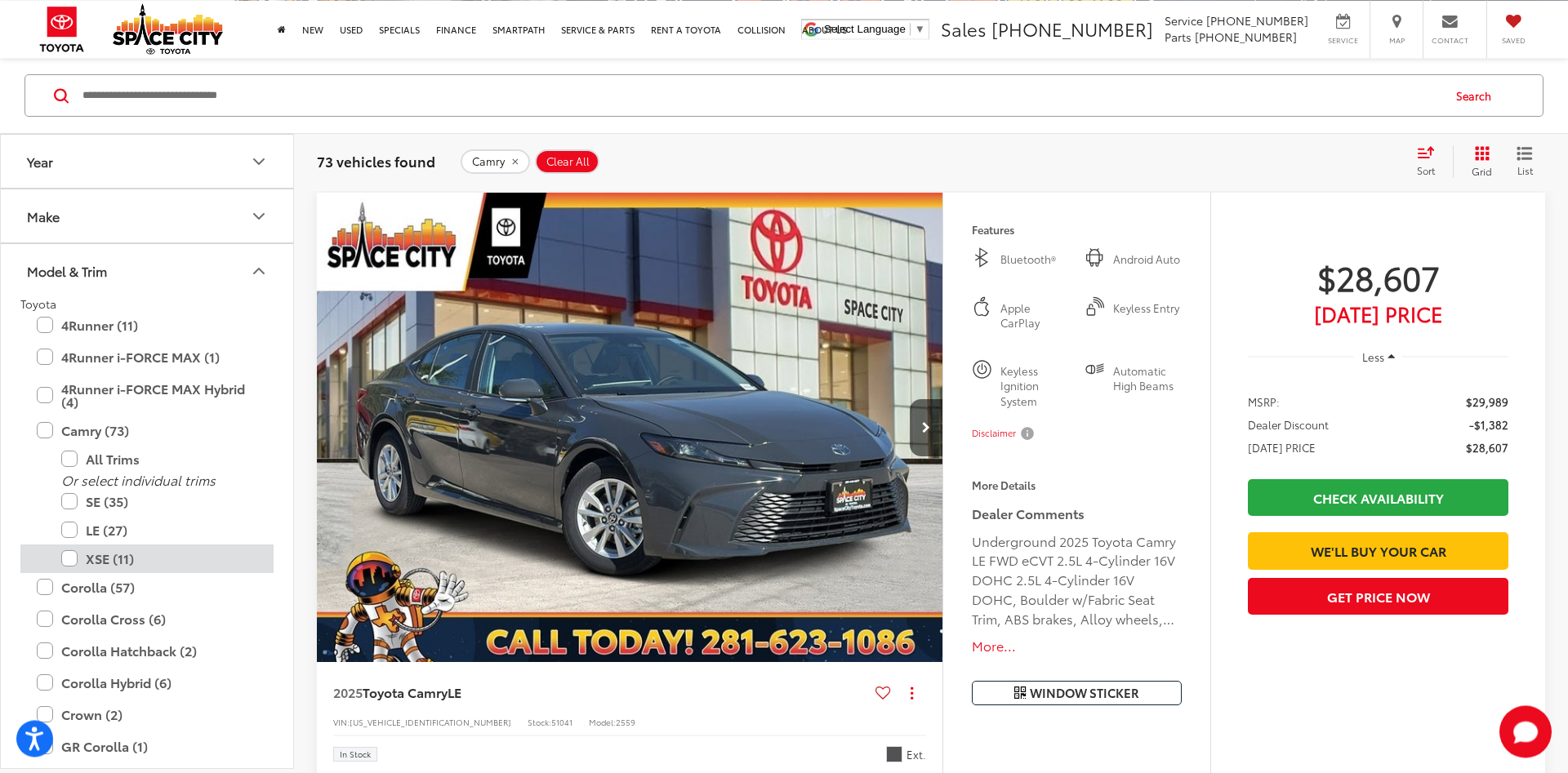
scroll to position [157, 0]
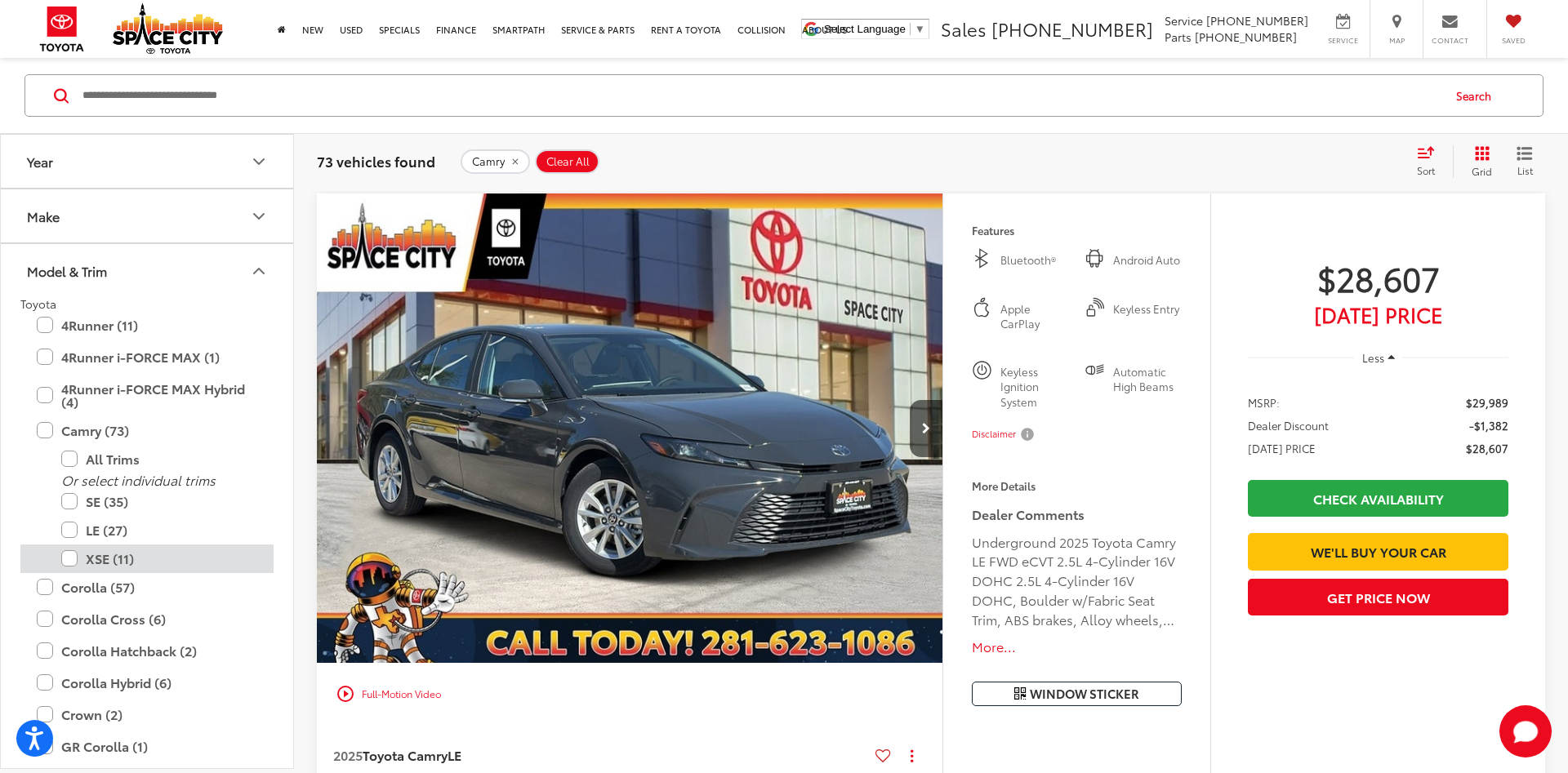
click at [67, 553] on label "XSE (11)" at bounding box center [159, 558] width 196 height 29
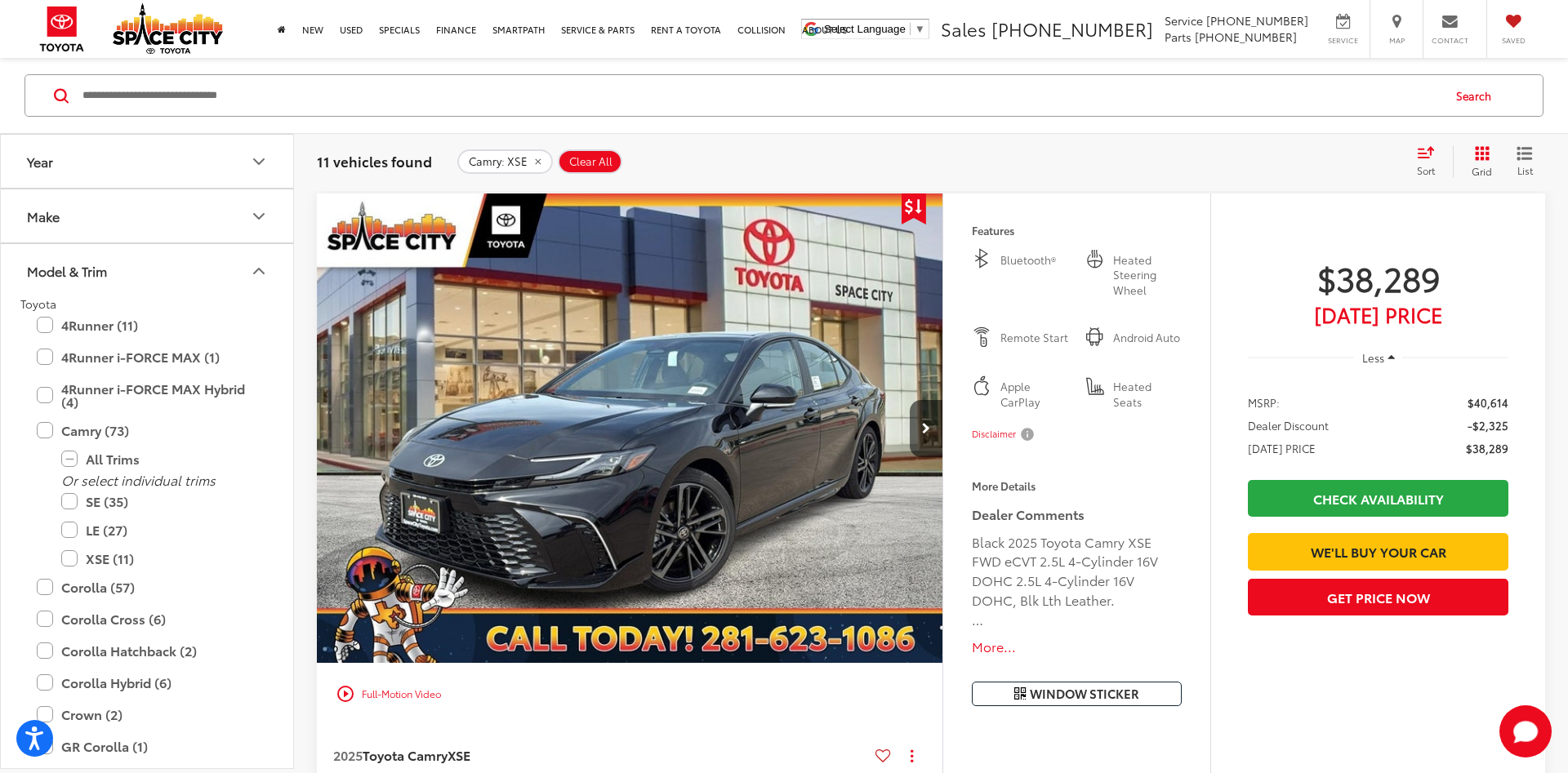
click at [247, 275] on button "Model & Trim" at bounding box center [148, 271] width 294 height 54
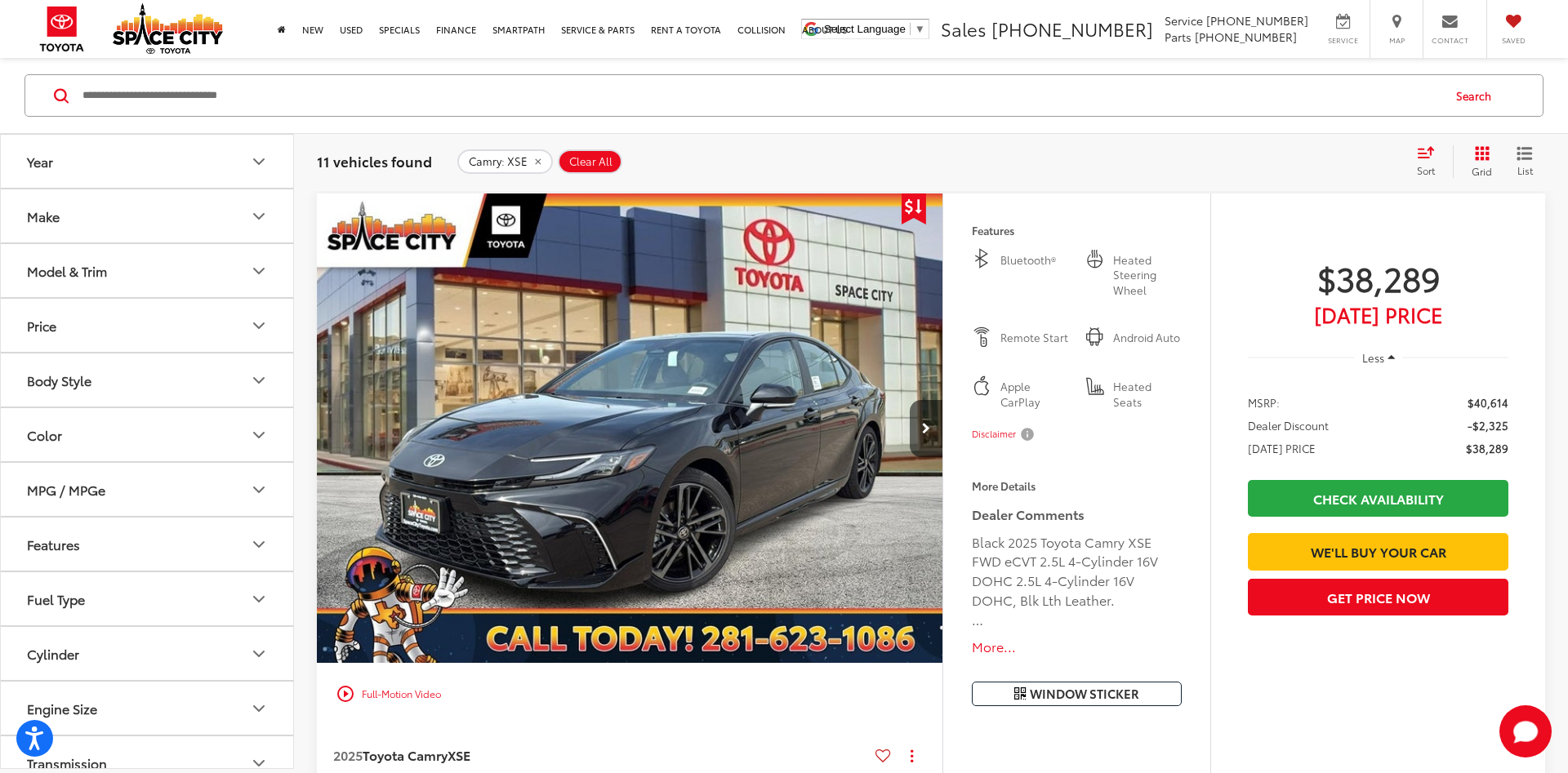
click at [1483, 161] on icon "Grid View" at bounding box center [1482, 153] width 15 height 15
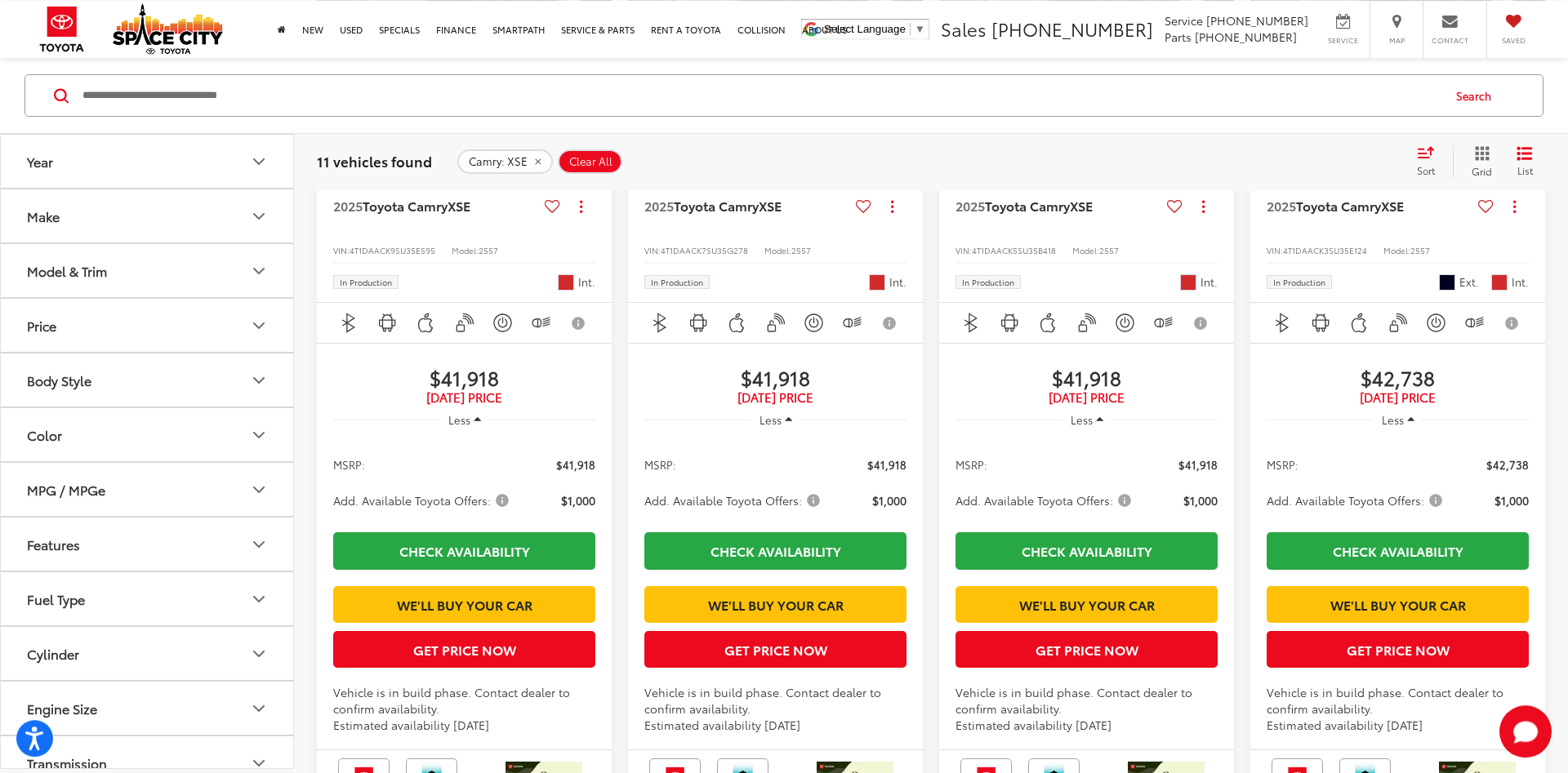
scroll to position [1355, 0]
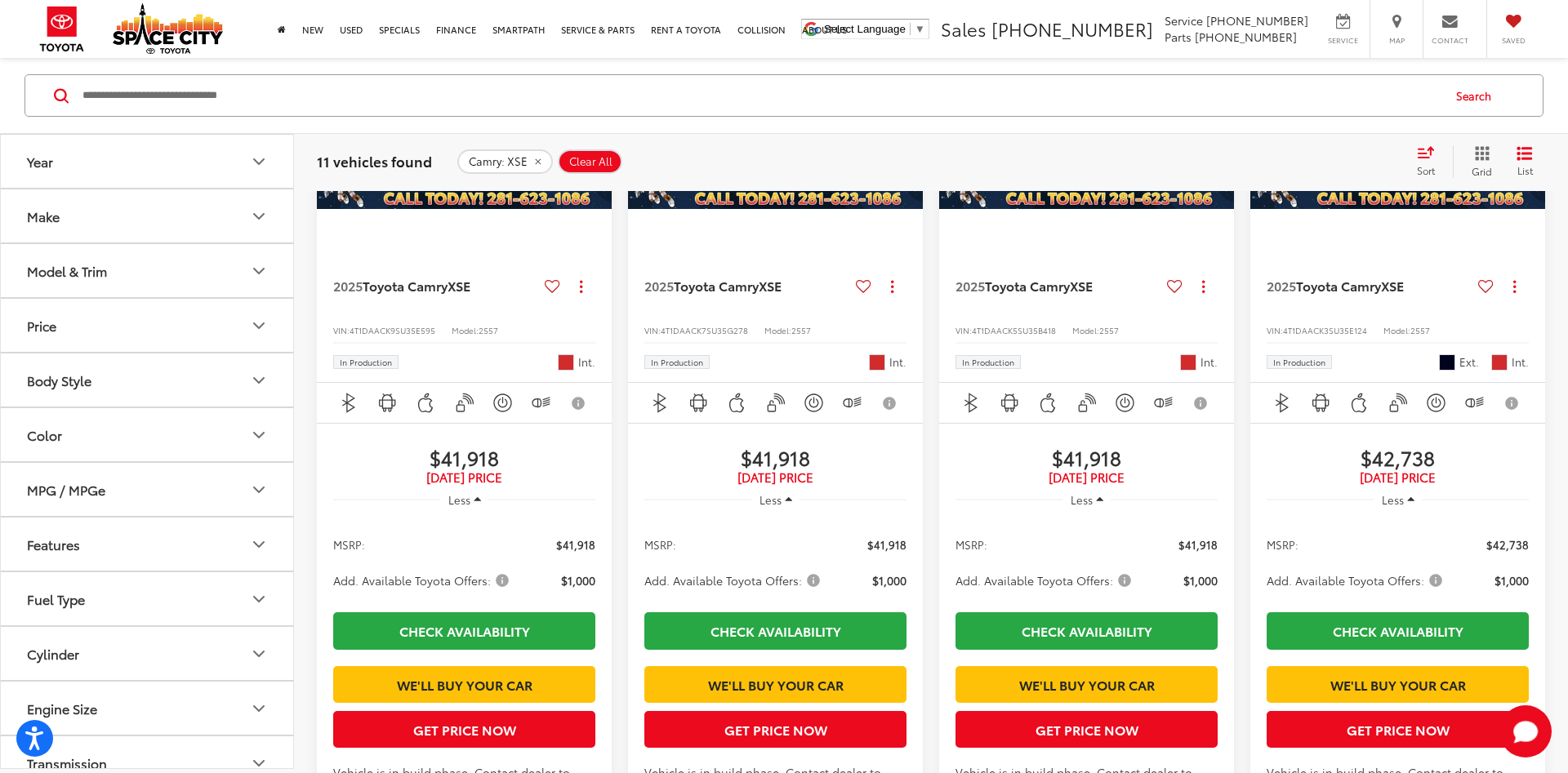
click at [152, 220] on button "Make" at bounding box center [148, 216] width 294 height 54
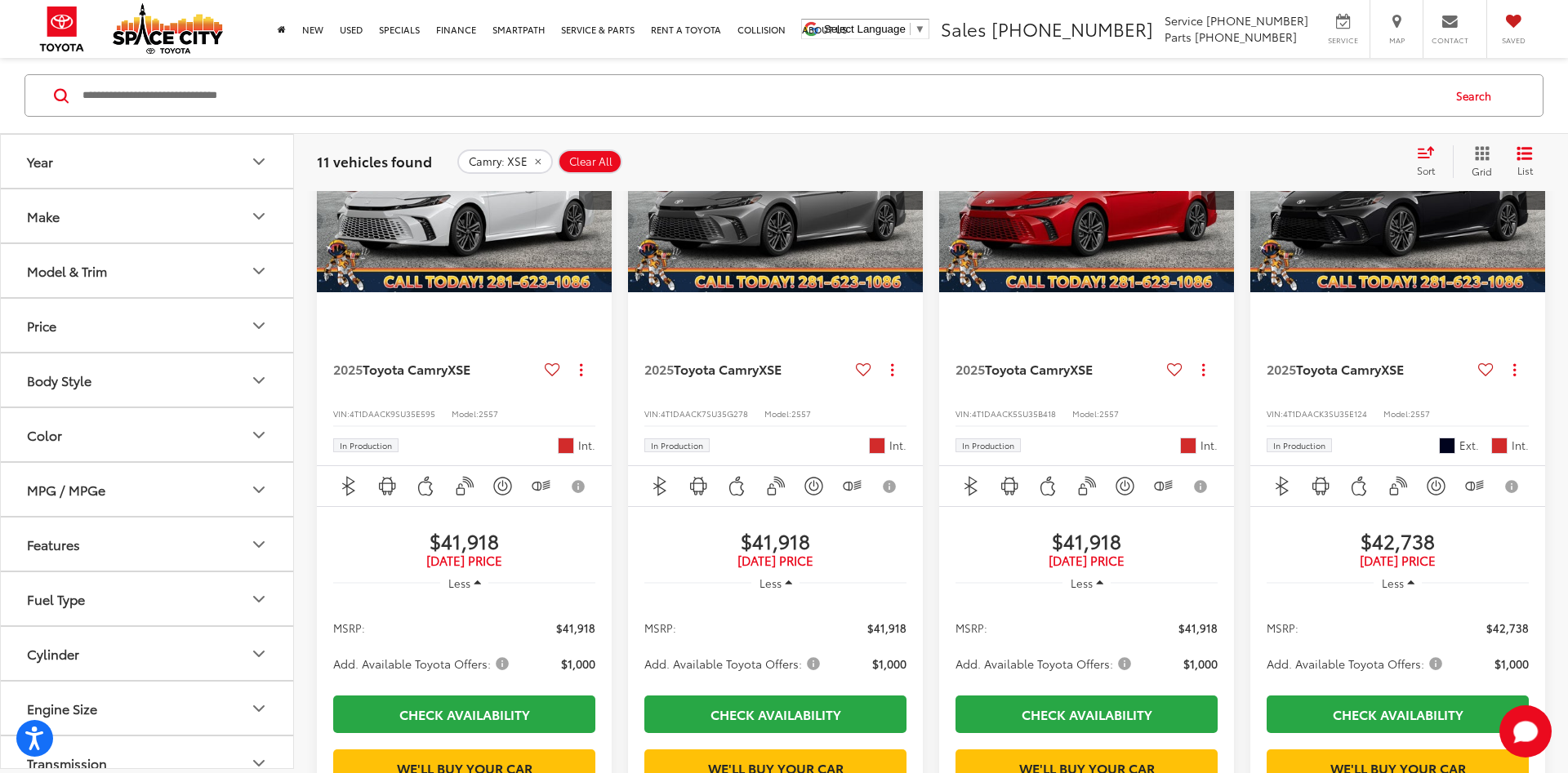
click at [146, 332] on button "Price" at bounding box center [148, 326] width 294 height 54
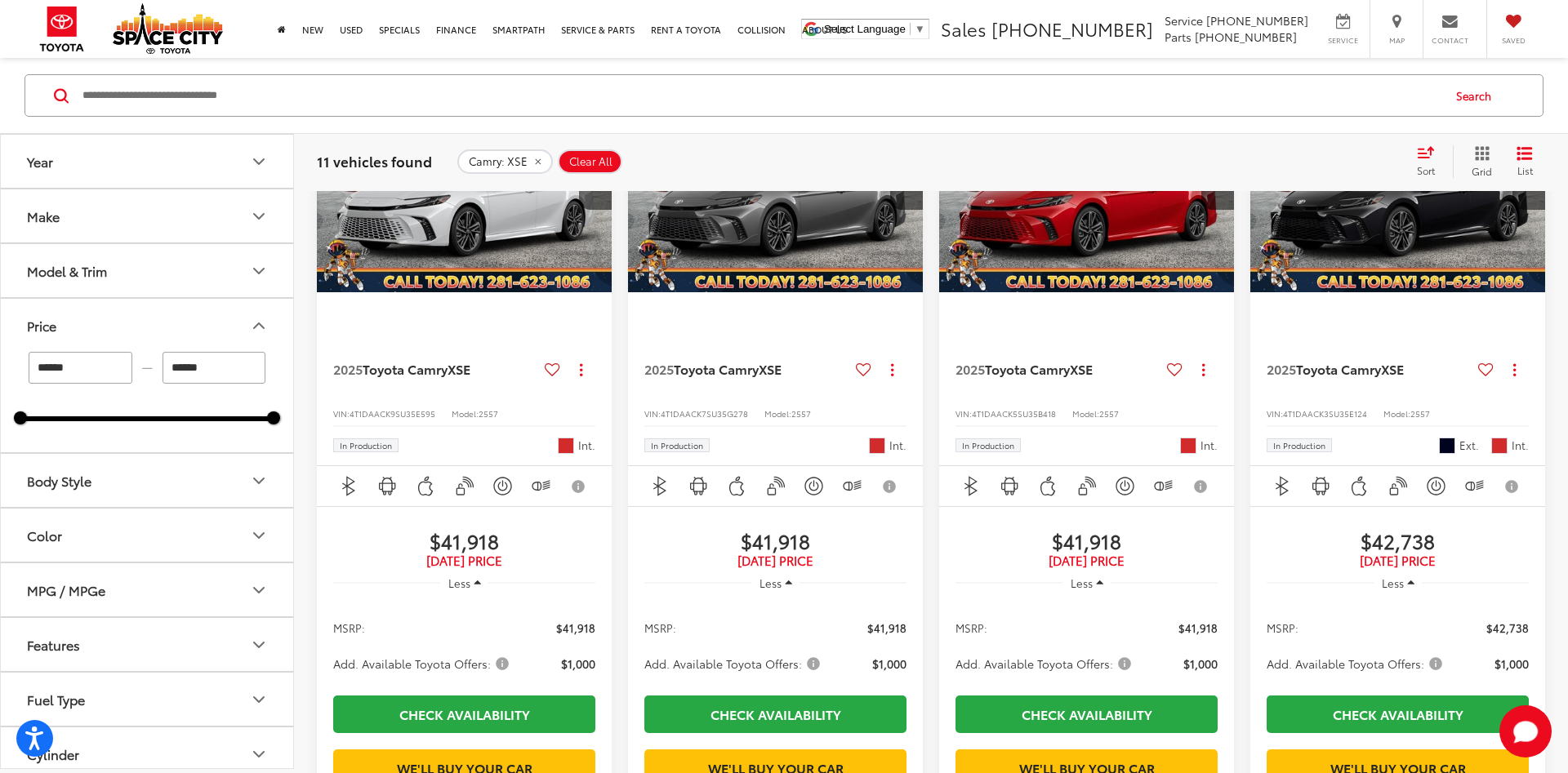
click at [146, 332] on button "Price" at bounding box center [148, 326] width 294 height 54
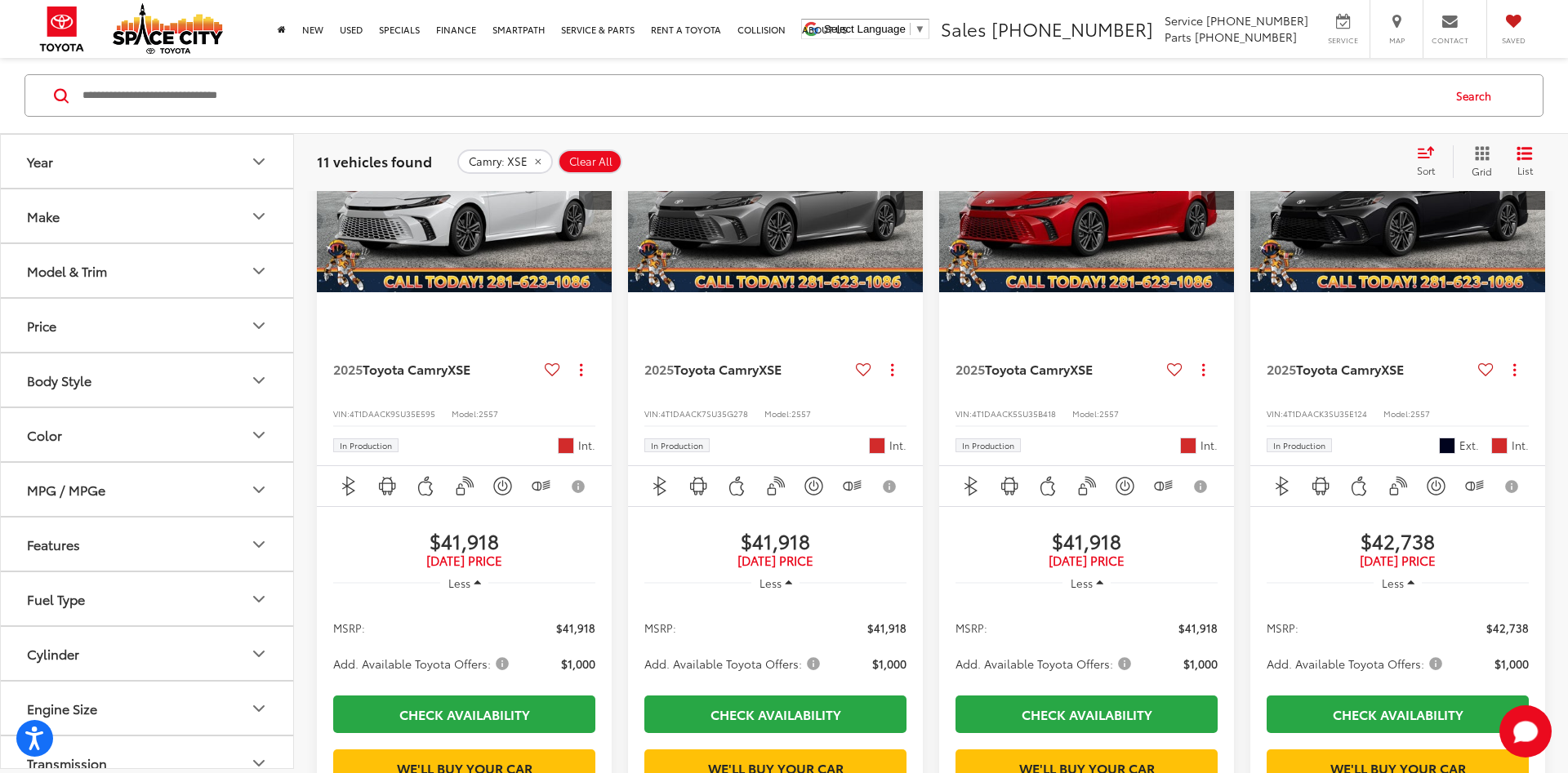
click at [152, 263] on button "Model & Trim" at bounding box center [148, 271] width 294 height 54
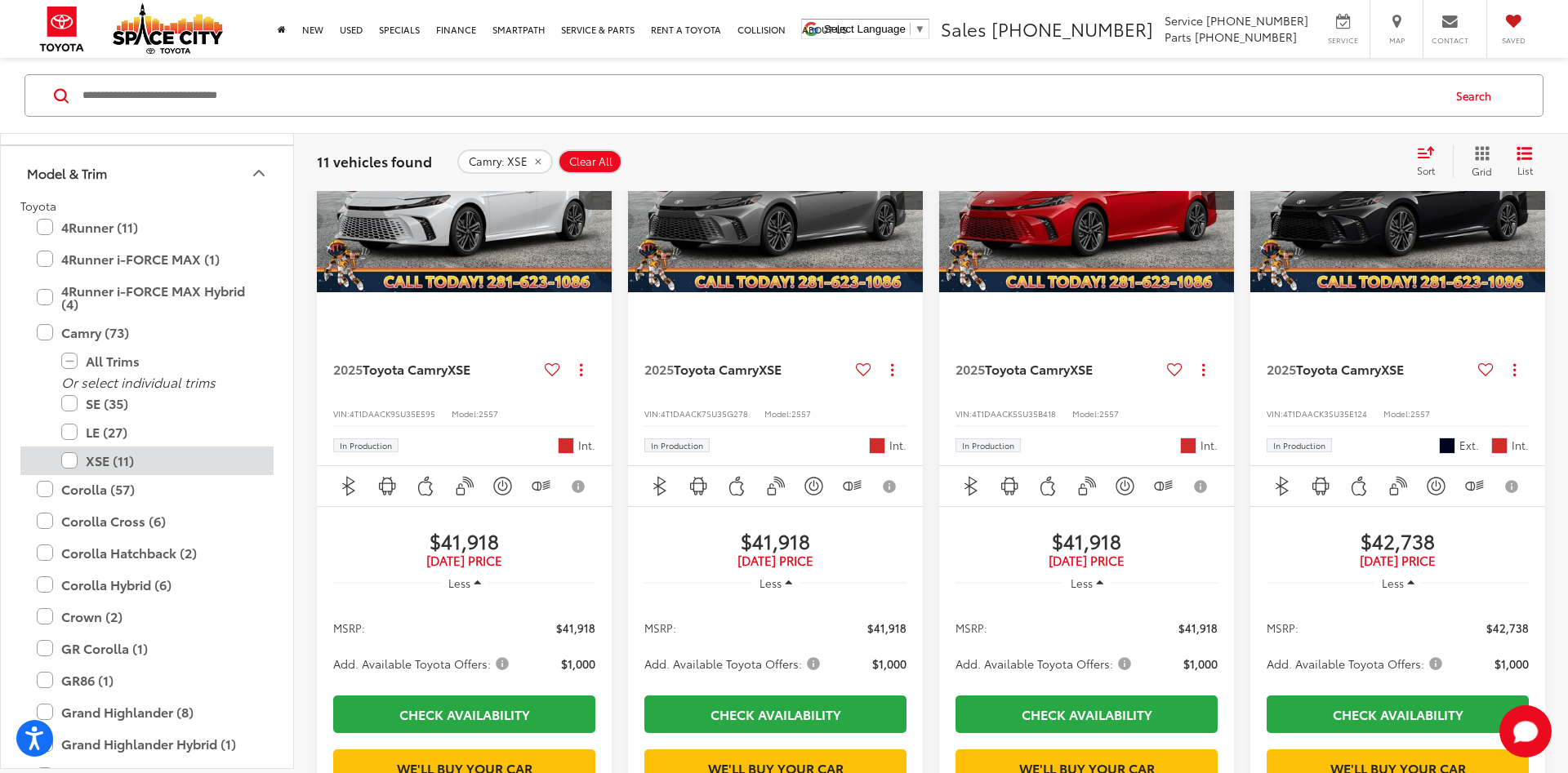
scroll to position [196, 0]
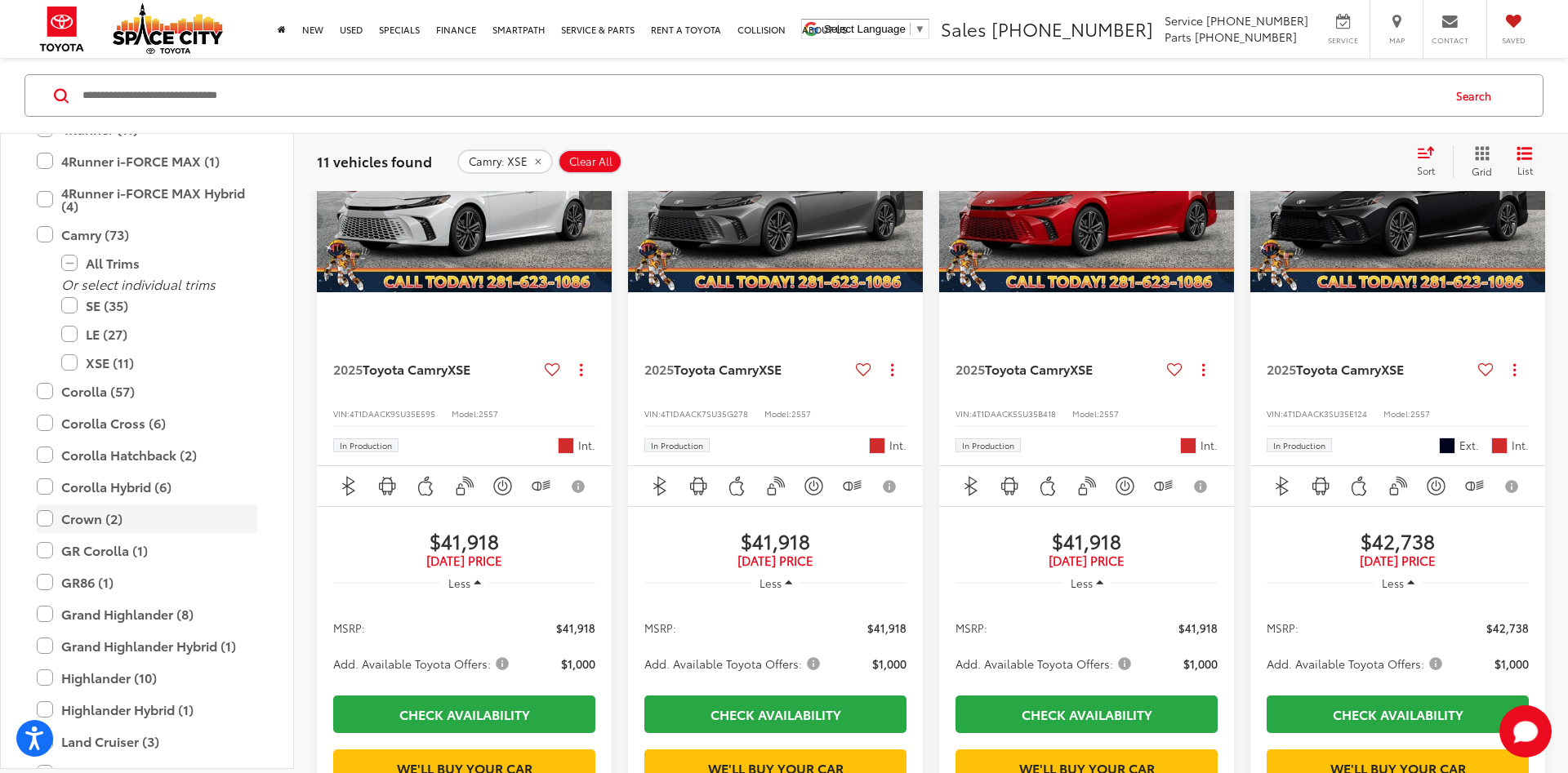
click at [44, 523] on label "Crown (2)" at bounding box center [147, 518] width 220 height 29
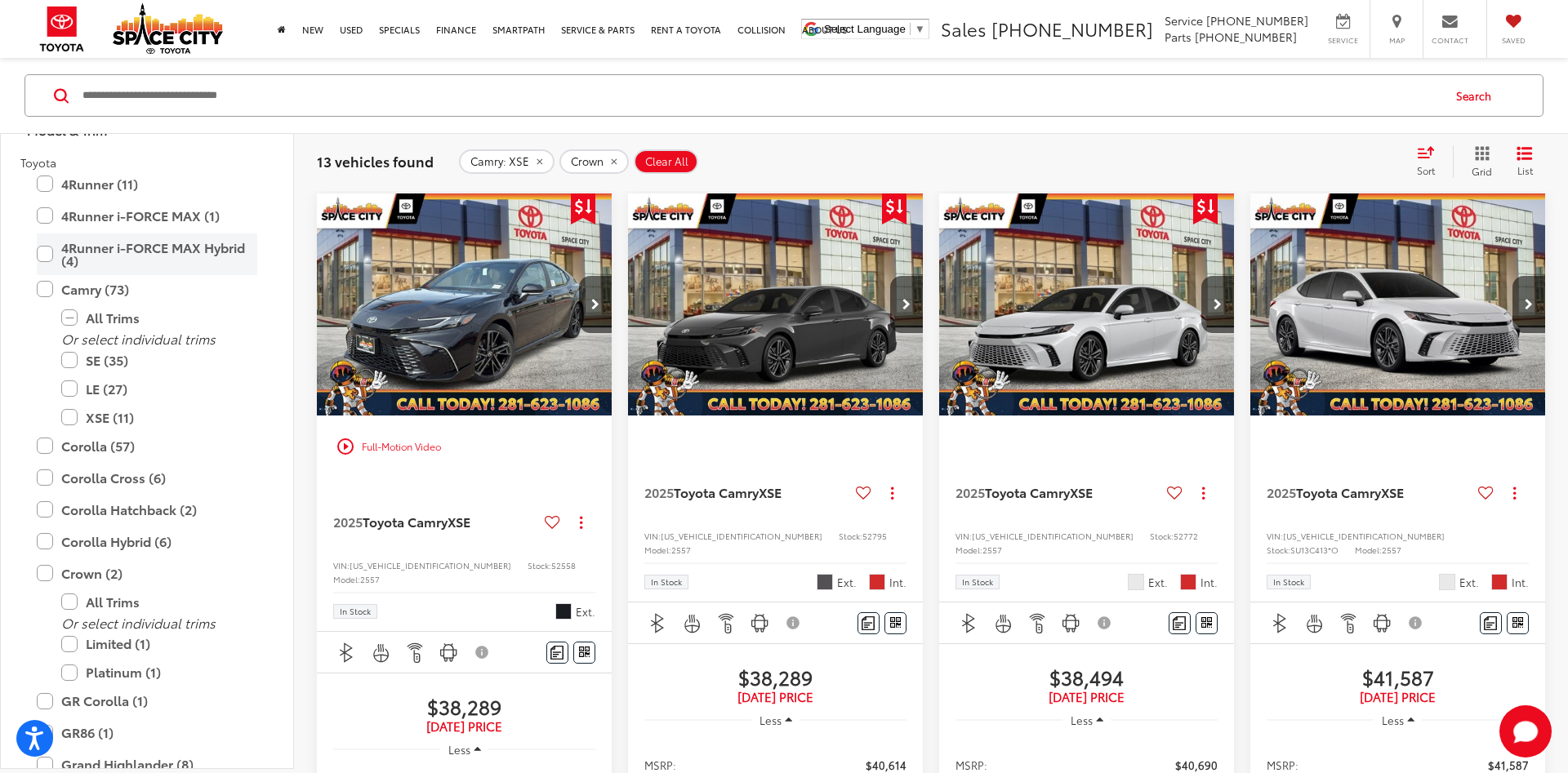
scroll to position [98, 0]
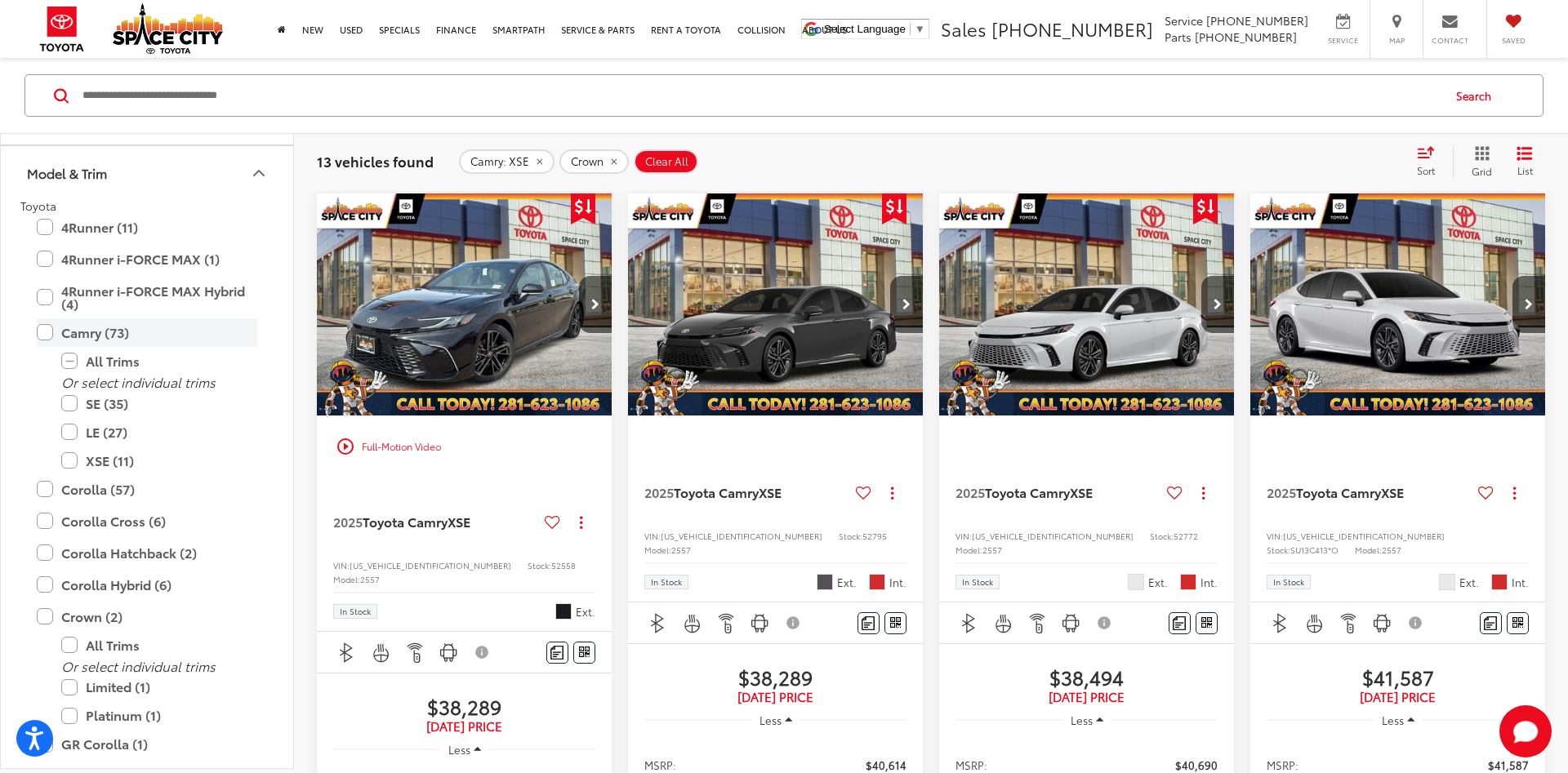
click at [44, 329] on label "Camry (73)" at bounding box center [147, 332] width 220 height 29
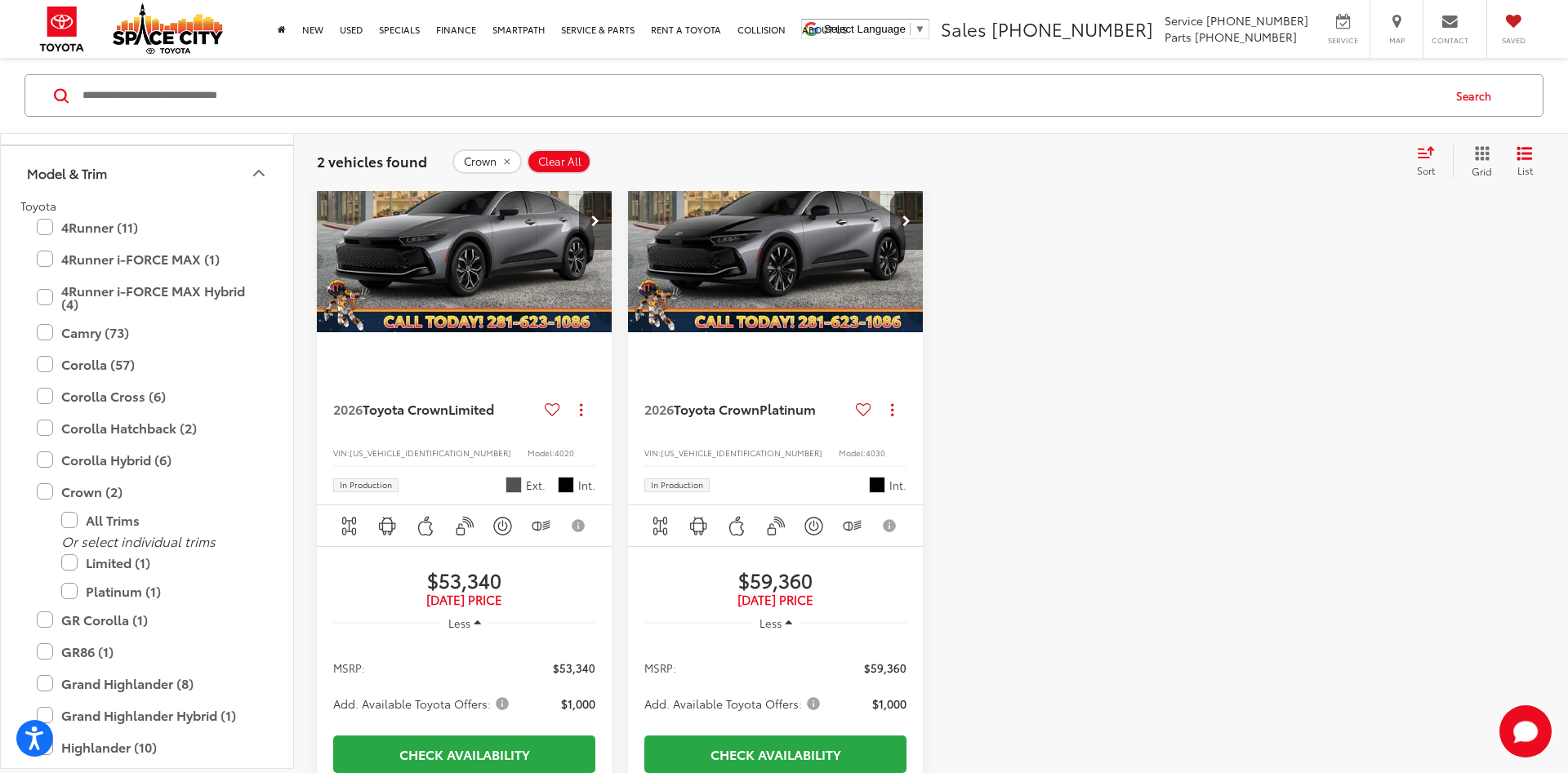
scroll to position [324, 0]
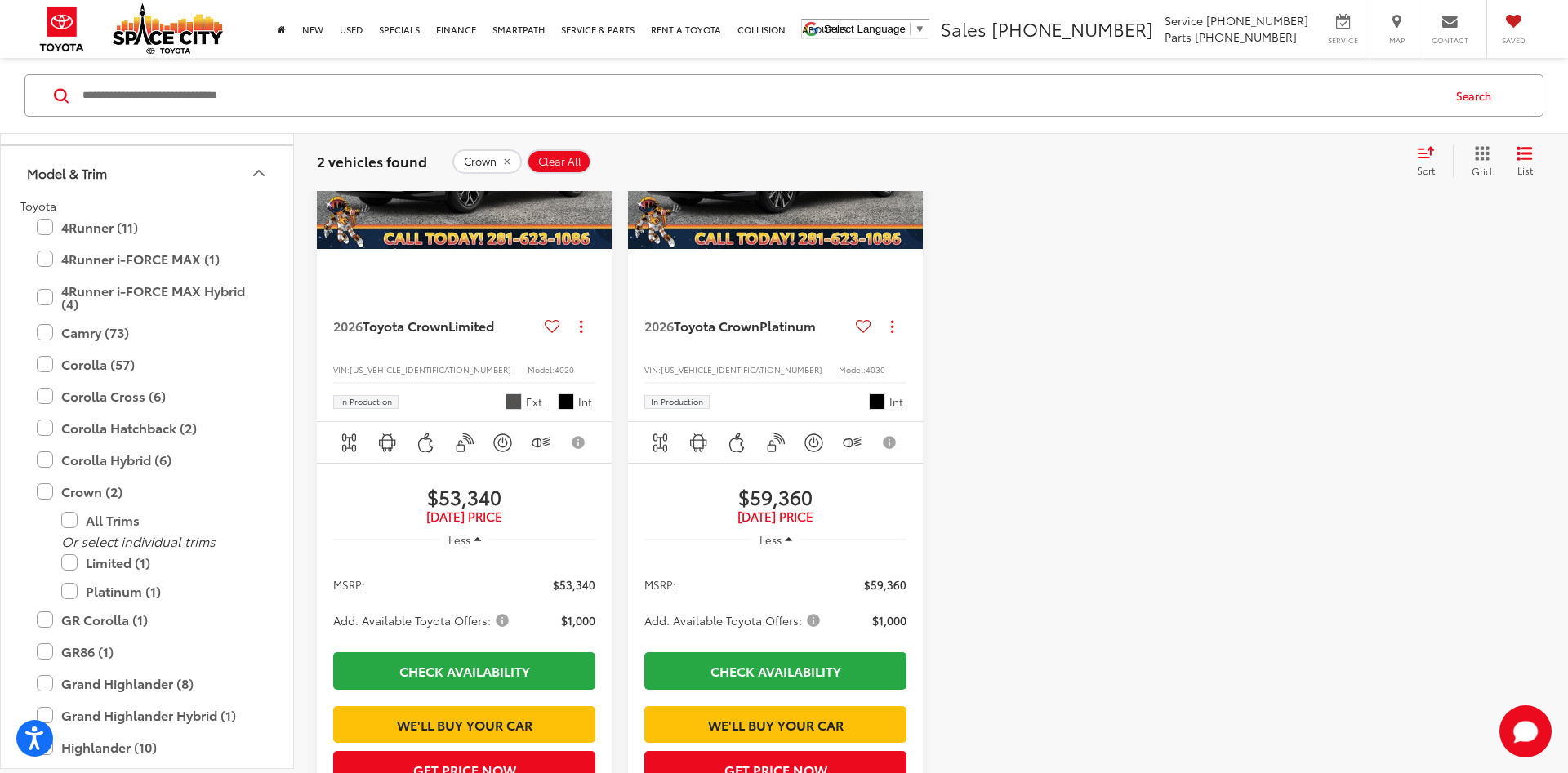
click at [787, 330] on span "Platinum" at bounding box center [787, 326] width 56 height 18
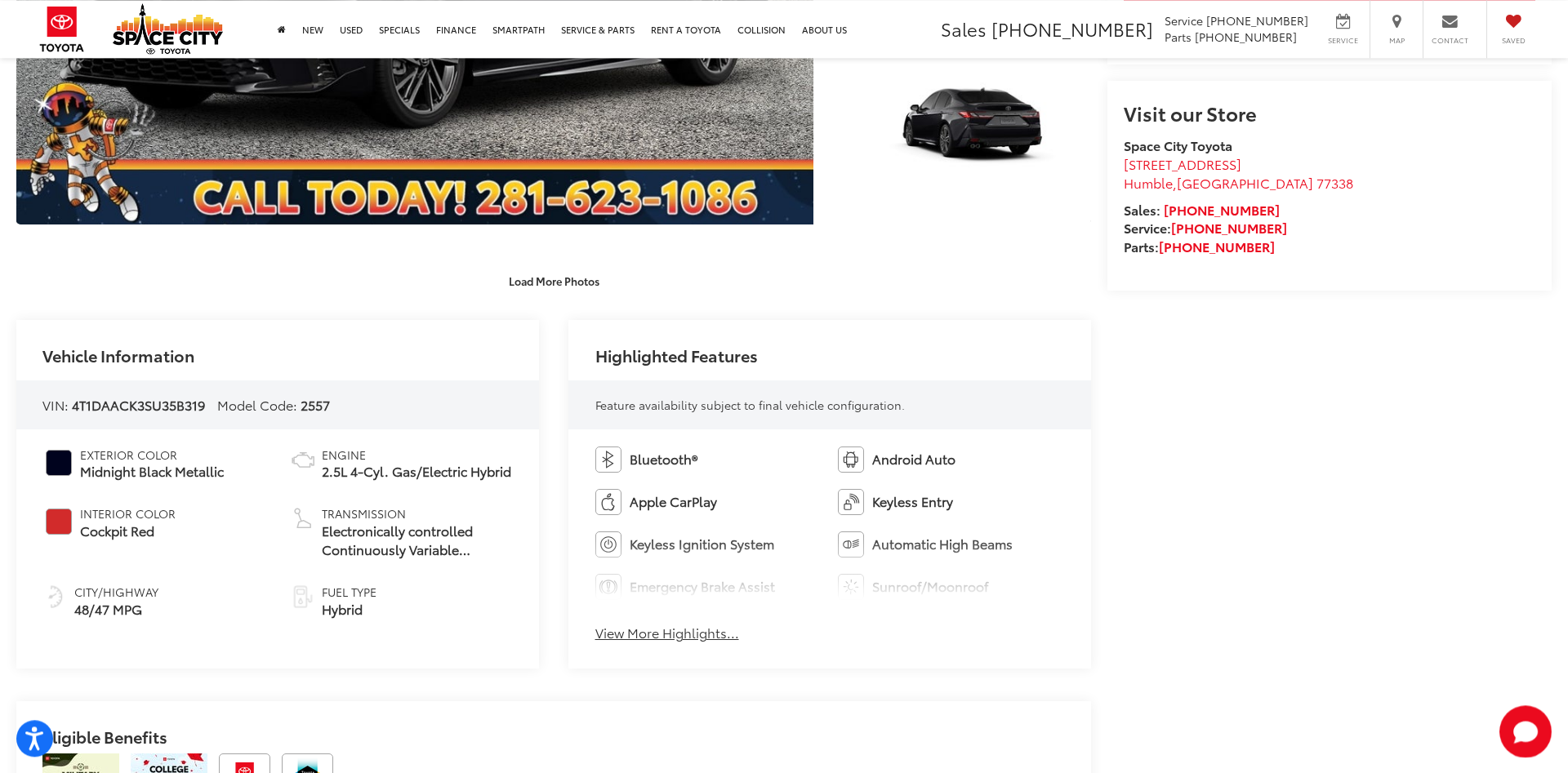
scroll to position [833, 0]
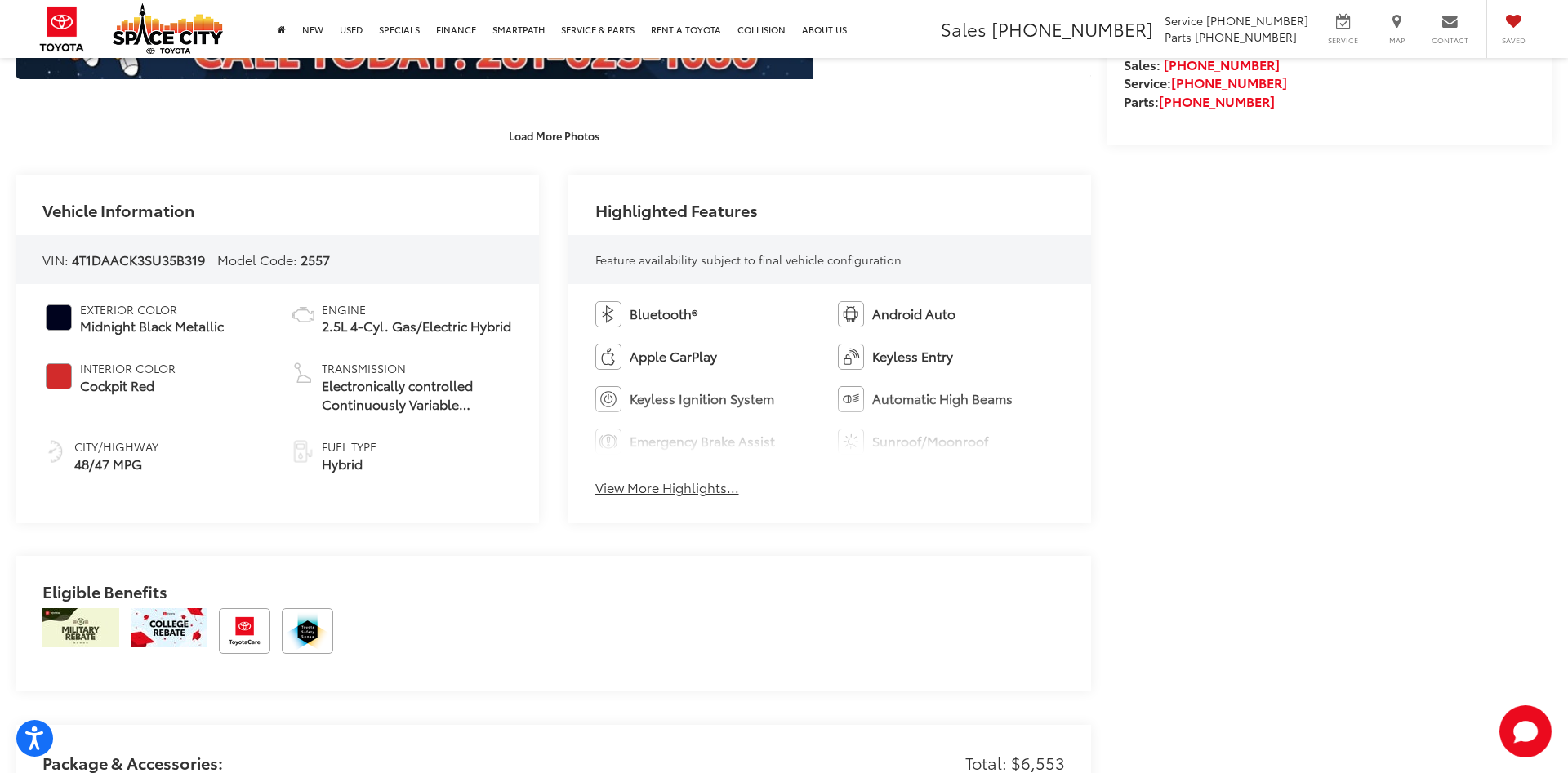
click at [617, 496] on button "View More Highlights..." at bounding box center [667, 488] width 144 height 18
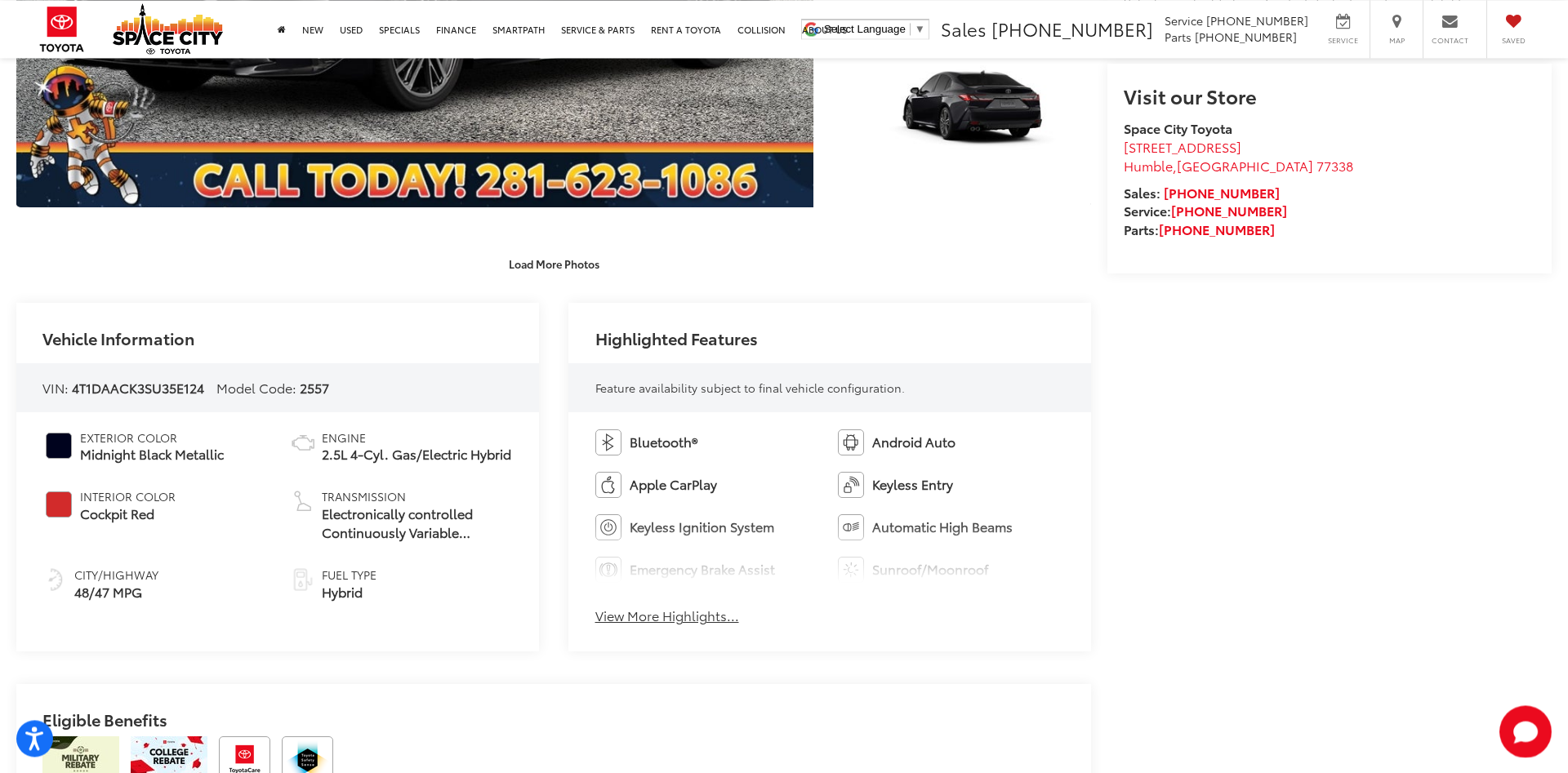
scroll to position [833, 0]
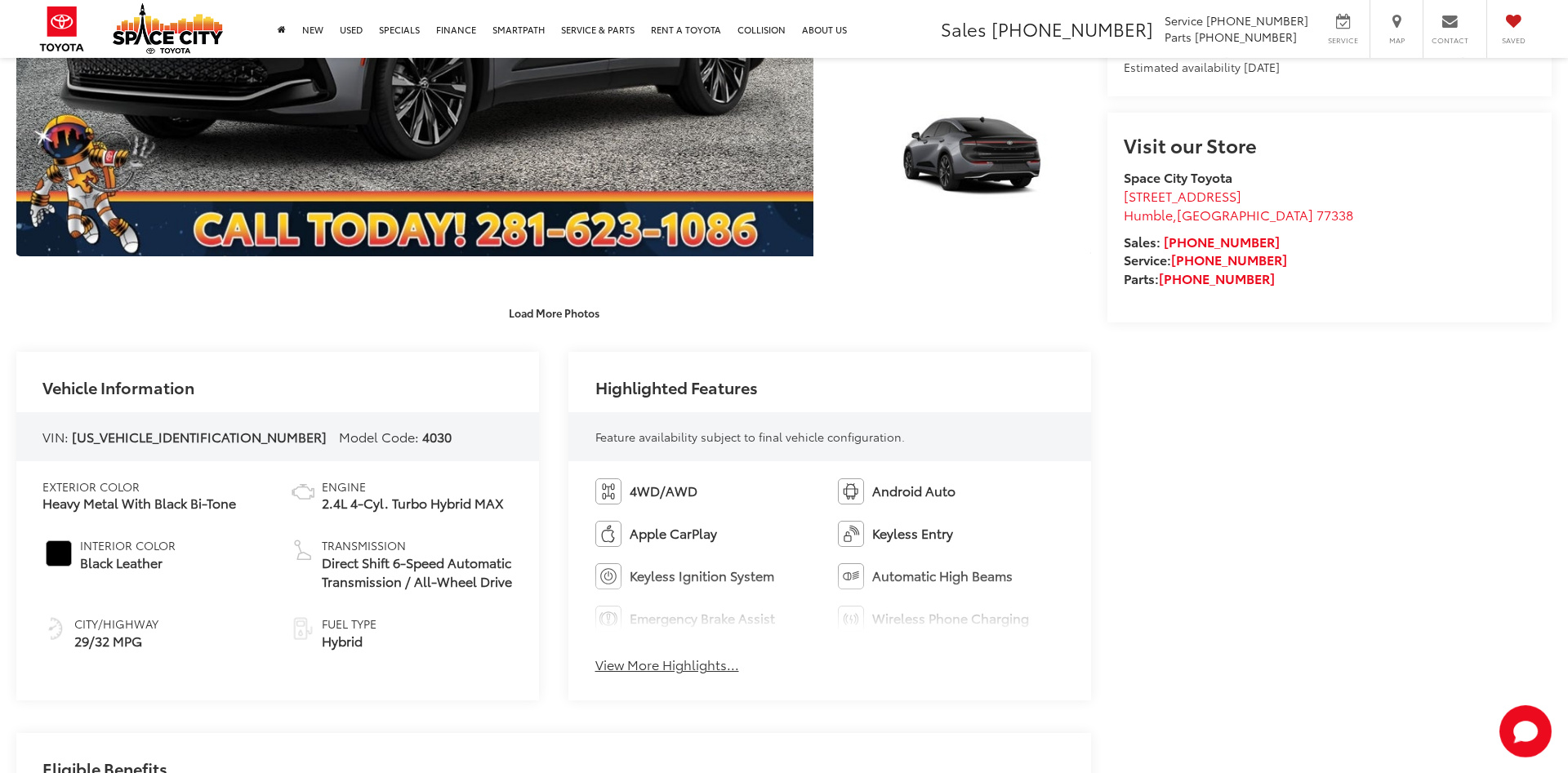
scroll to position [916, 0]
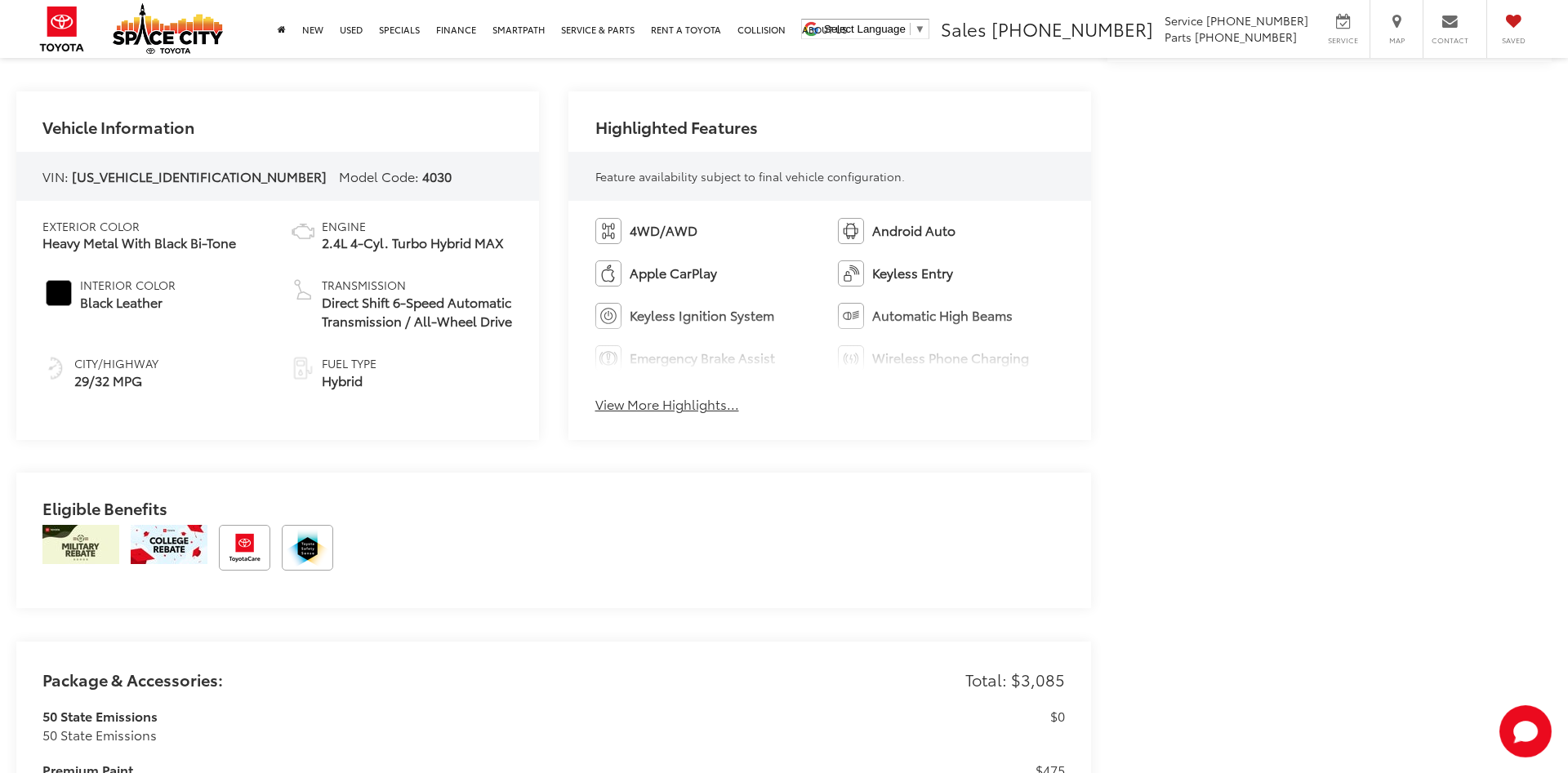
click at [647, 402] on button "View More Highlights..." at bounding box center [667, 404] width 144 height 18
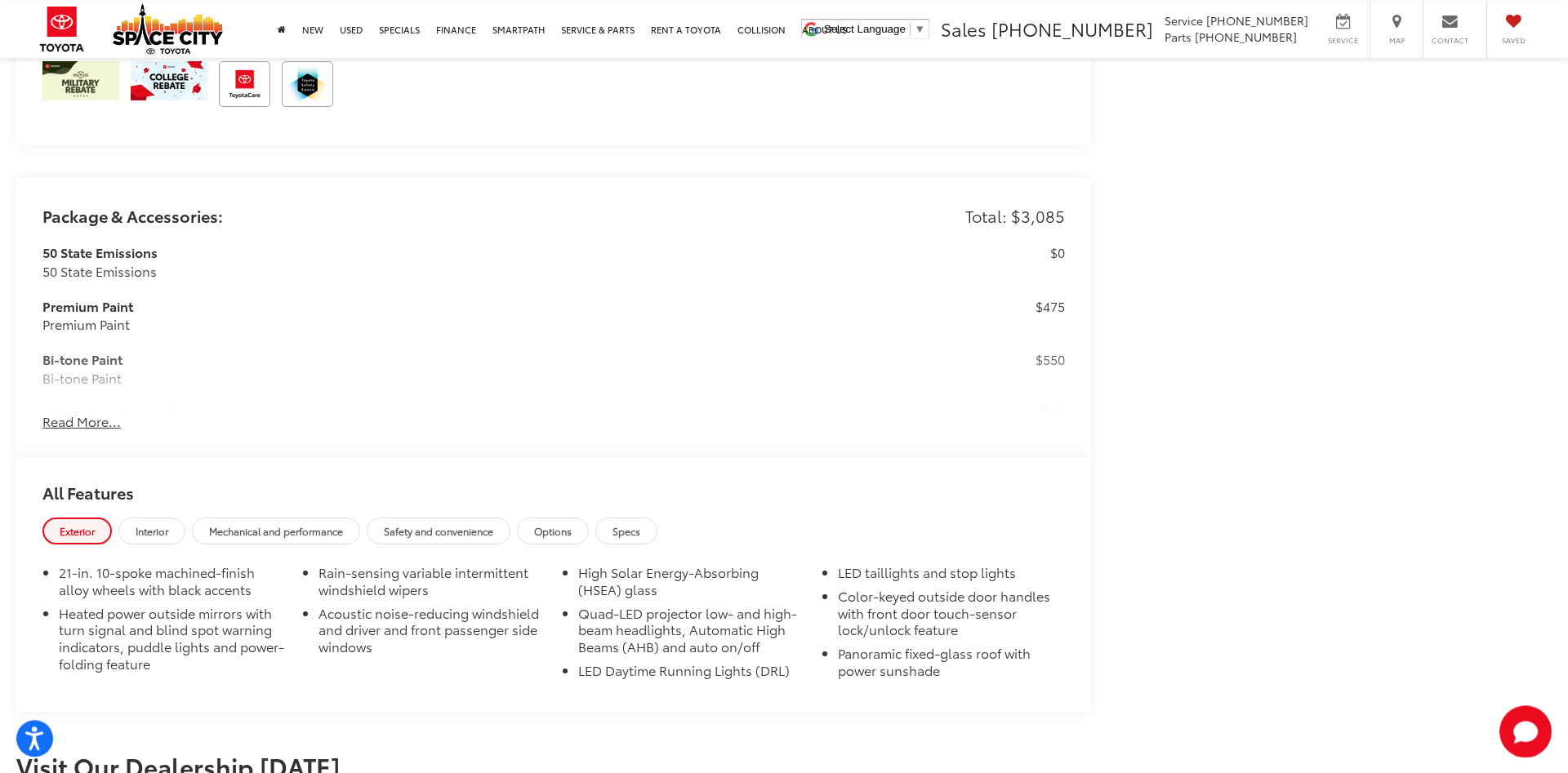
scroll to position [1583, 0]
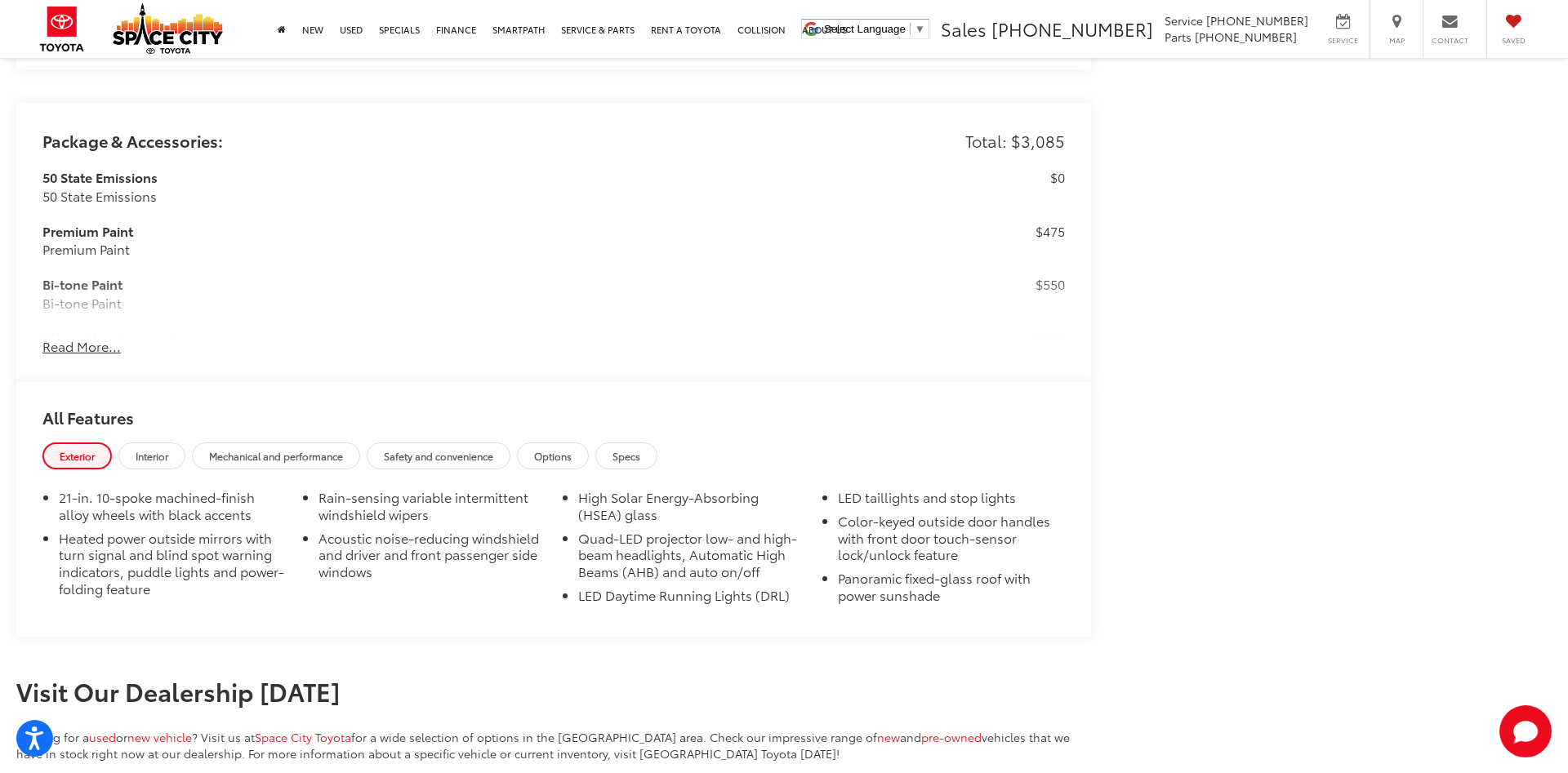
click at [99, 339] on button "Read More..." at bounding box center [81, 347] width 78 height 18
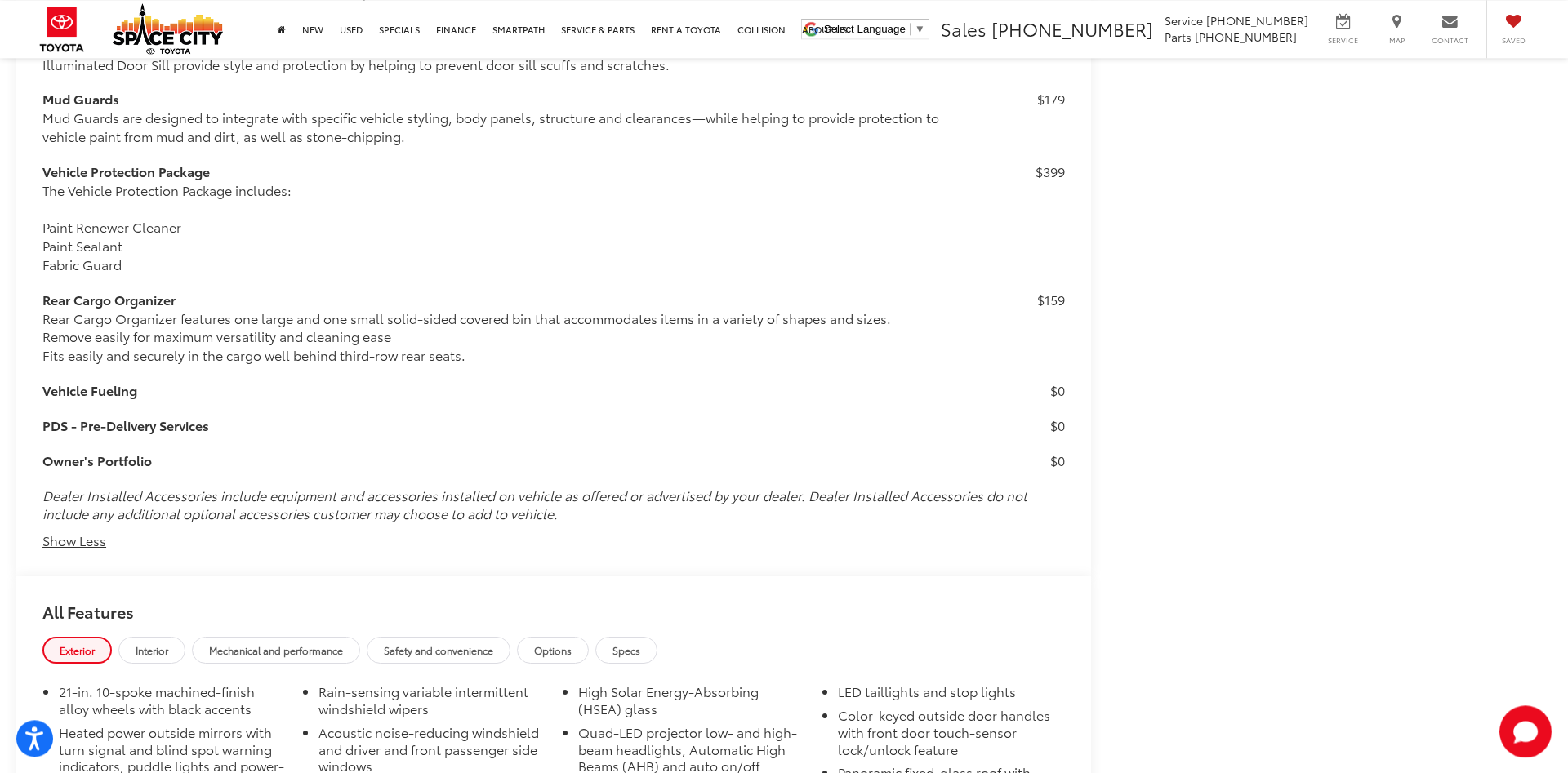
scroll to position [2417, 0]
